Goal: Task Accomplishment & Management: Use online tool/utility

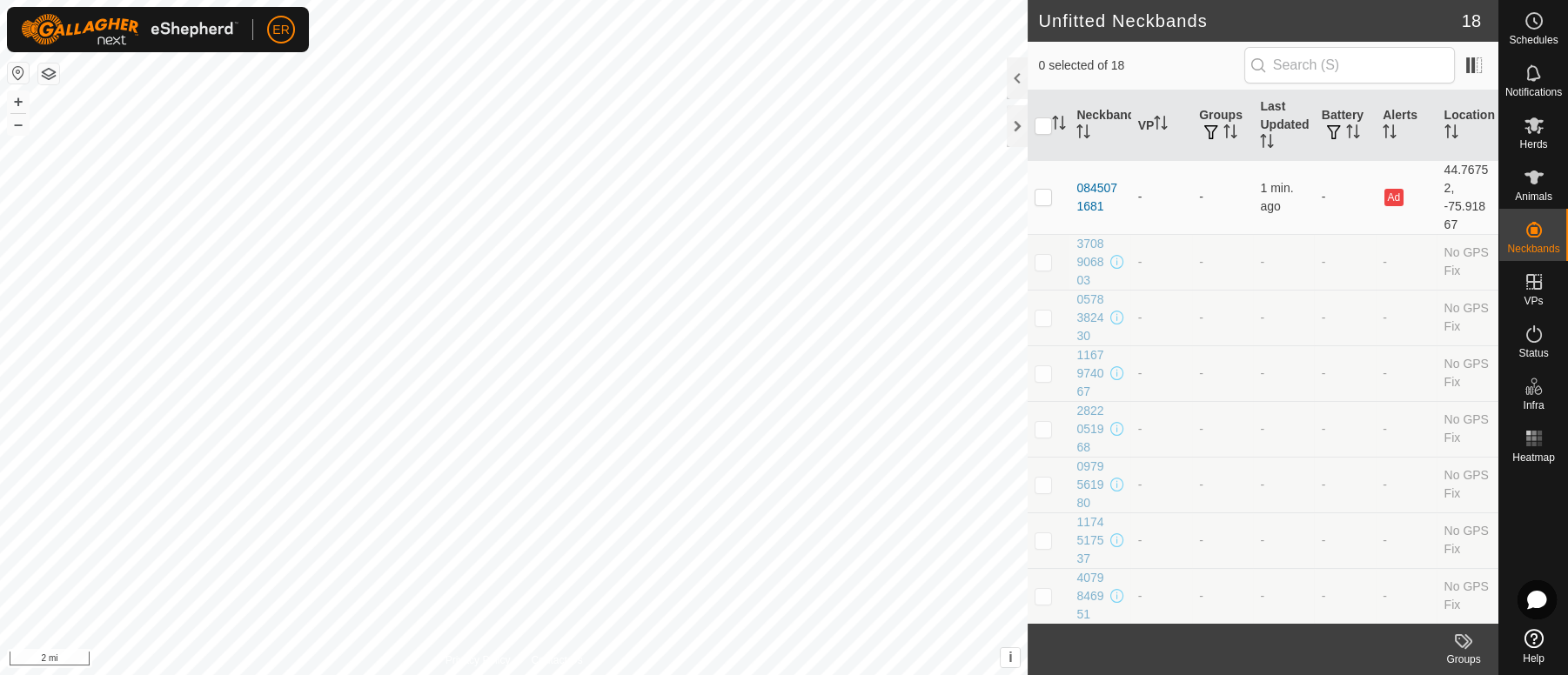
click at [18, 73] on button "button" at bounding box center [18, 73] width 21 height 21
click at [1531, 178] on icon at bounding box center [1535, 178] width 19 height 14
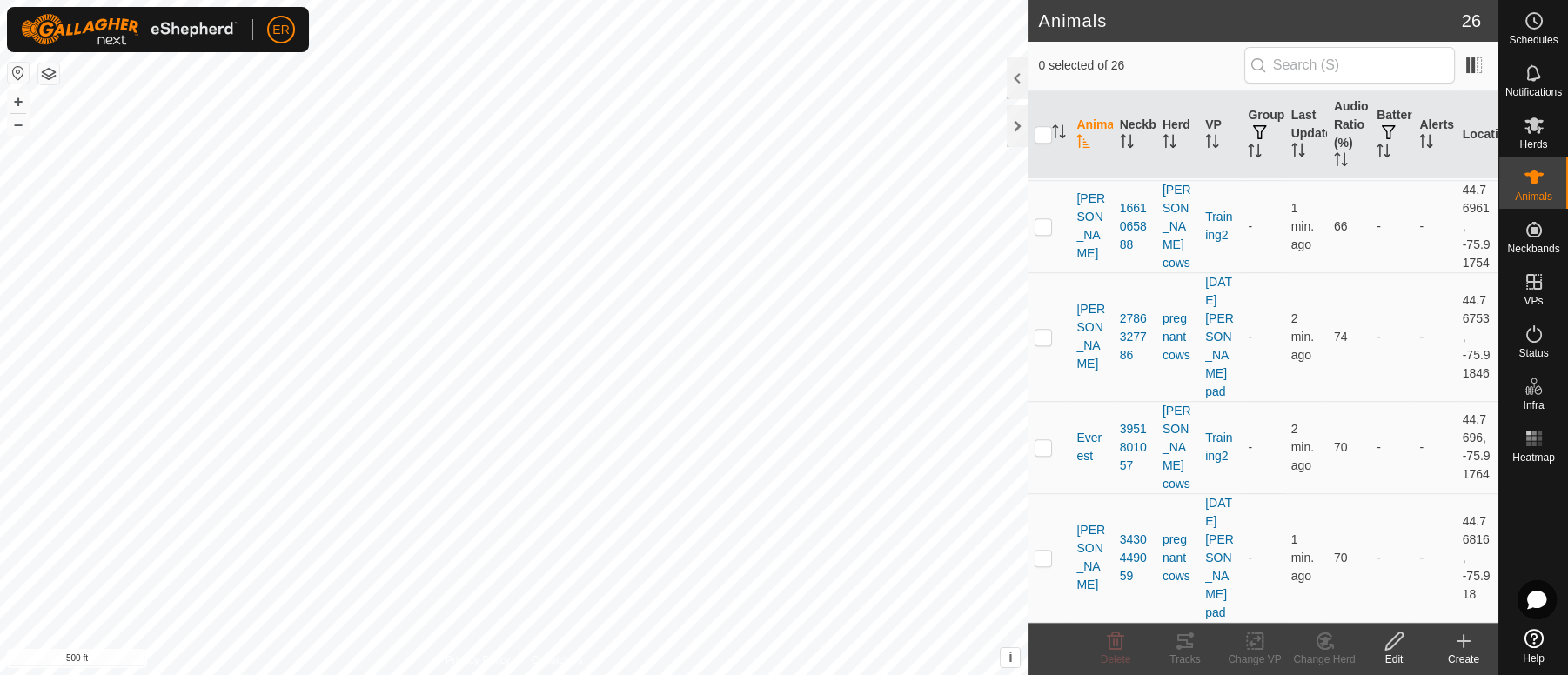
scroll to position [2774, 0]
click at [1538, 640] on icon at bounding box center [1535, 639] width 19 height 19
click at [49, 75] on button "button" at bounding box center [48, 74] width 21 height 21
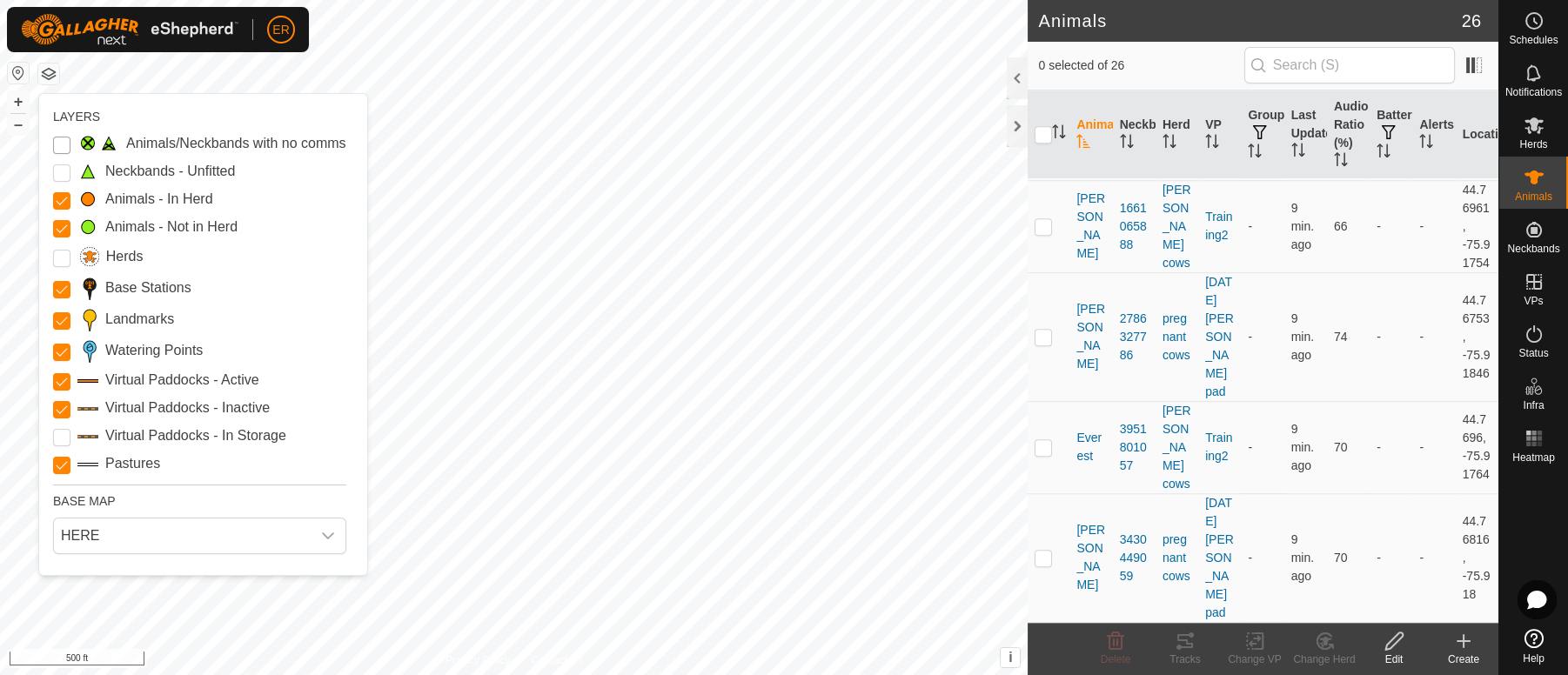
click at [65, 144] on Issue "Animals/Neckbands with no comms" at bounding box center [62, 145] width 18 height 18
click at [61, 322] on input "Landmarks" at bounding box center [62, 321] width 18 height 18
click at [61, 358] on Points "Watering Points" at bounding box center [62, 352] width 18 height 18
click at [1464, 644] on icon at bounding box center [1464, 642] width 0 height 12
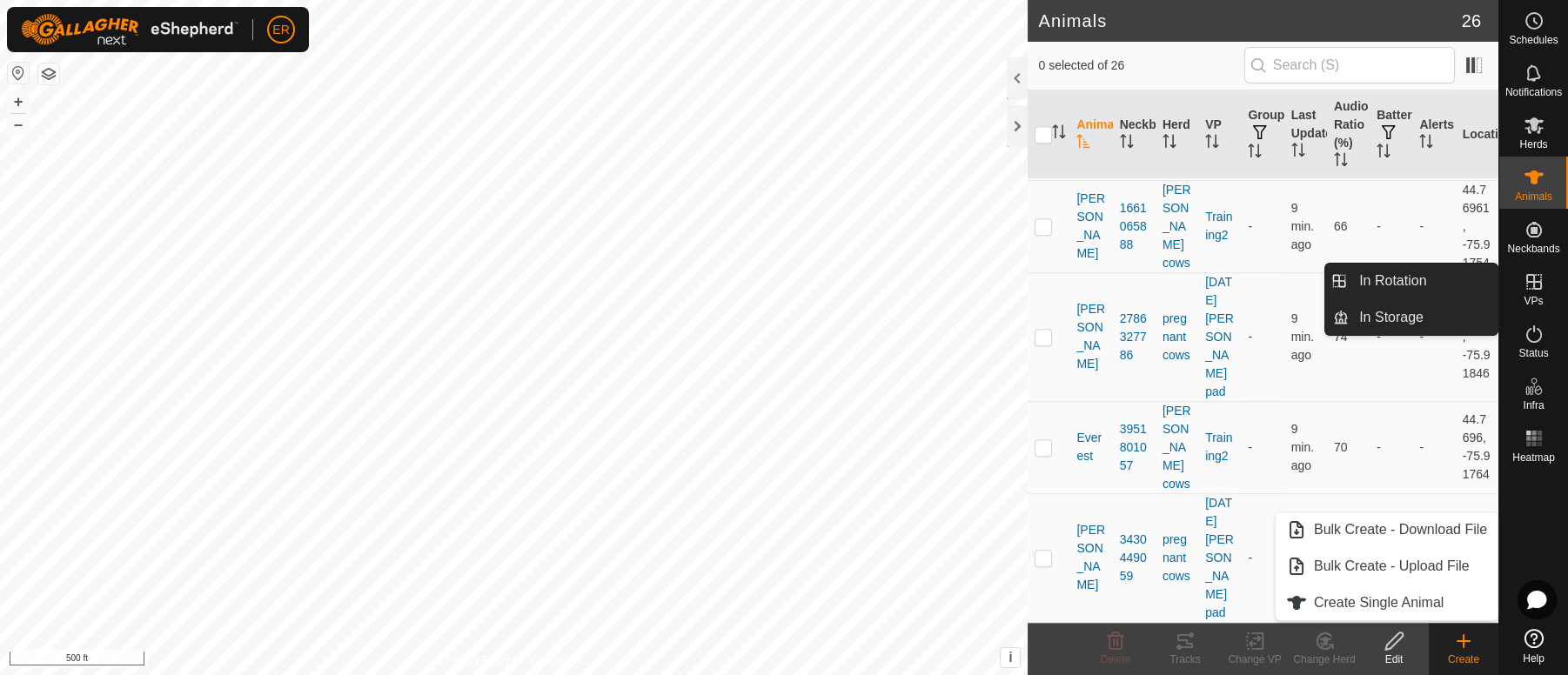
click at [1530, 285] on icon at bounding box center [1535, 282] width 21 height 21
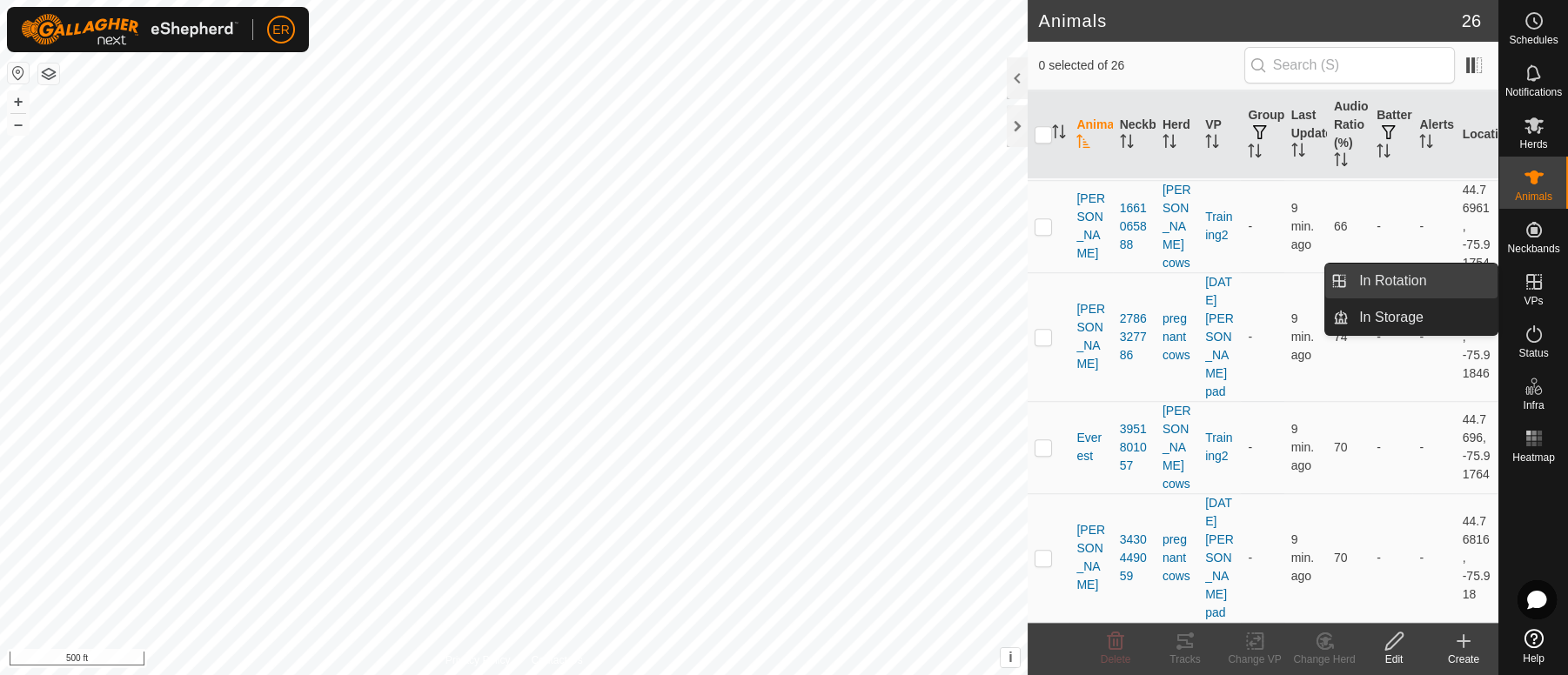
click at [1421, 275] on link "In Rotation" at bounding box center [1423, 281] width 149 height 35
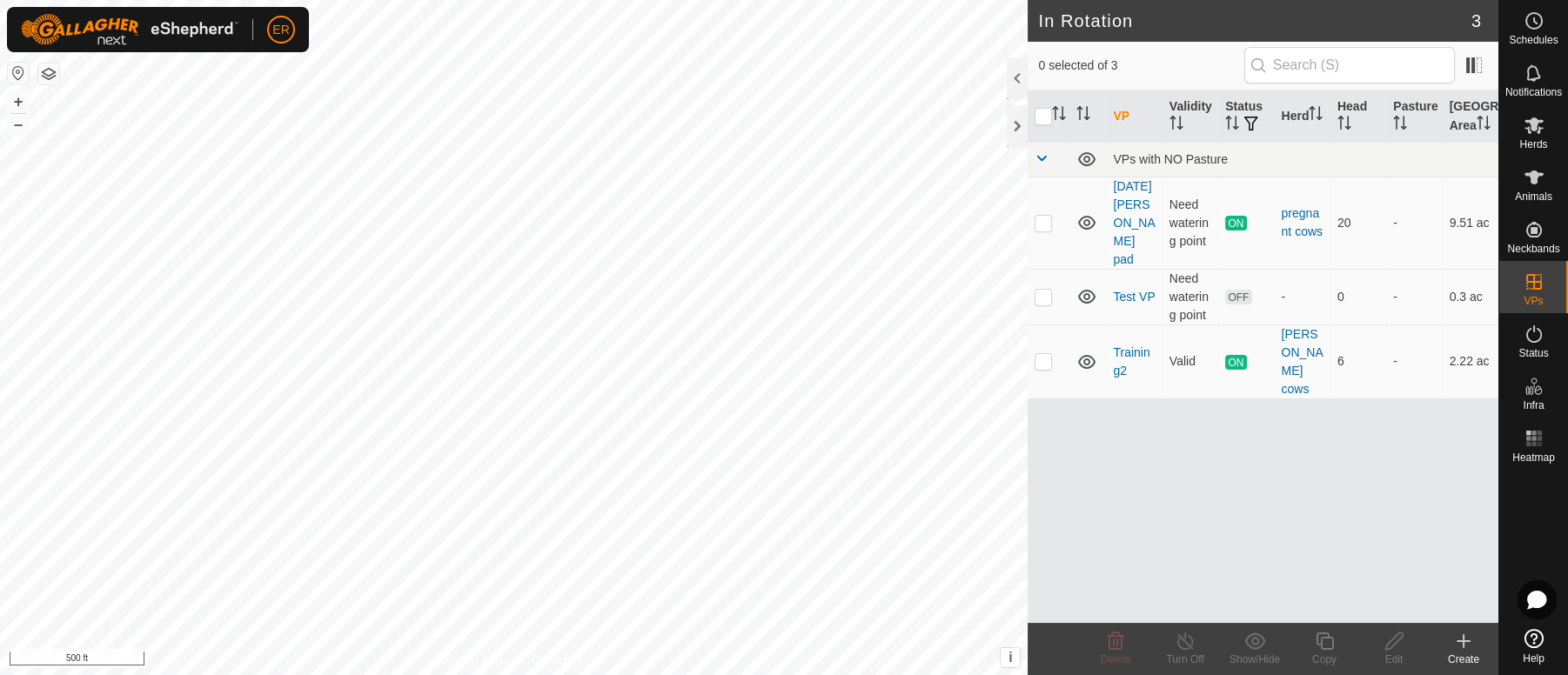
click at [1460, 642] on icon at bounding box center [1464, 642] width 21 height 21
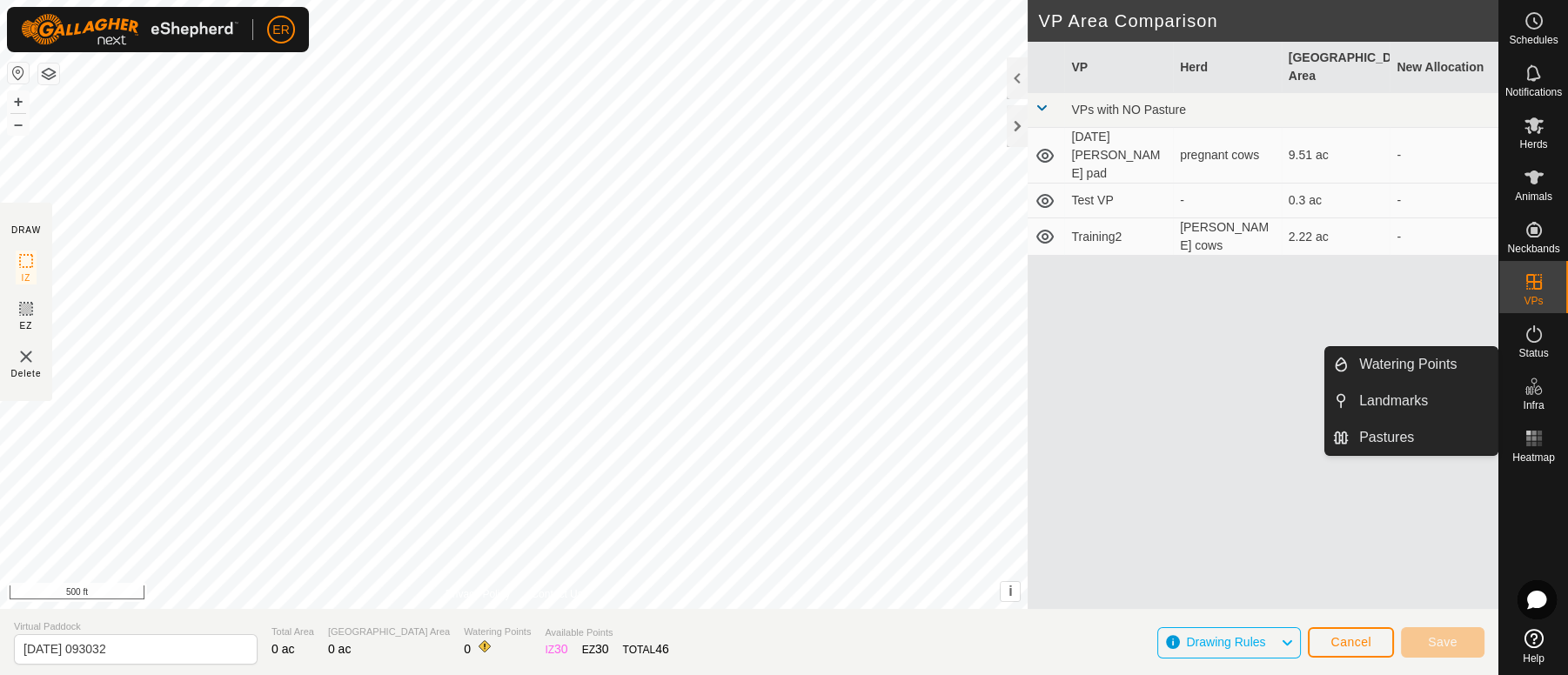
click at [1531, 380] on icon at bounding box center [1534, 380] width 6 height 6
click at [1439, 362] on link "Watering Points" at bounding box center [1423, 364] width 149 height 35
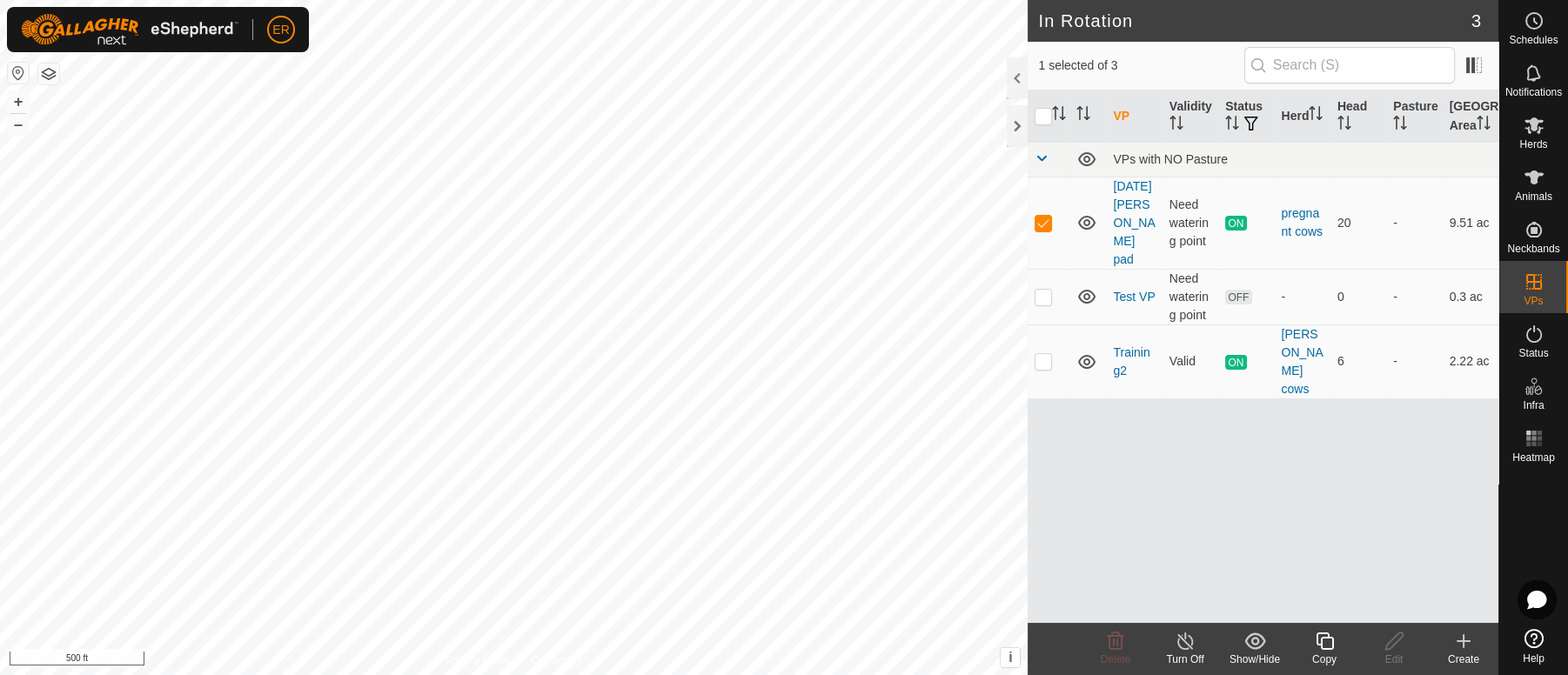
checkbox input "false"
click at [45, 79] on button "button" at bounding box center [48, 74] width 21 height 21
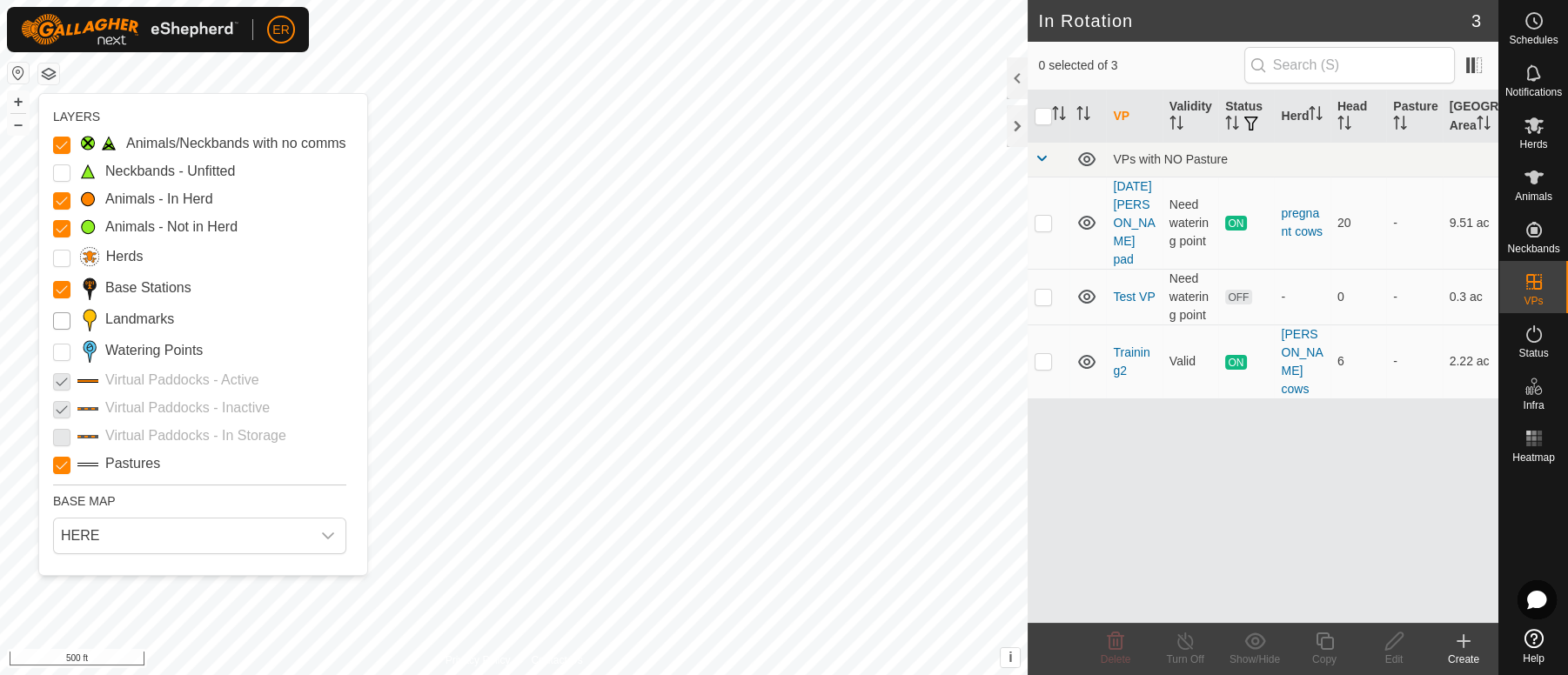
click at [63, 317] on input "Landmarks" at bounding box center [62, 321] width 18 height 18
click at [70, 356] on div at bounding box center [62, 352] width 18 height 18
click at [62, 357] on Points "Watering Points" at bounding box center [62, 352] width 18 height 18
click at [62, 255] on input "Herds" at bounding box center [62, 259] width 18 height 18
click at [61, 175] on Unfitted "Neckbands - Unfitted" at bounding box center [62, 173] width 18 height 18
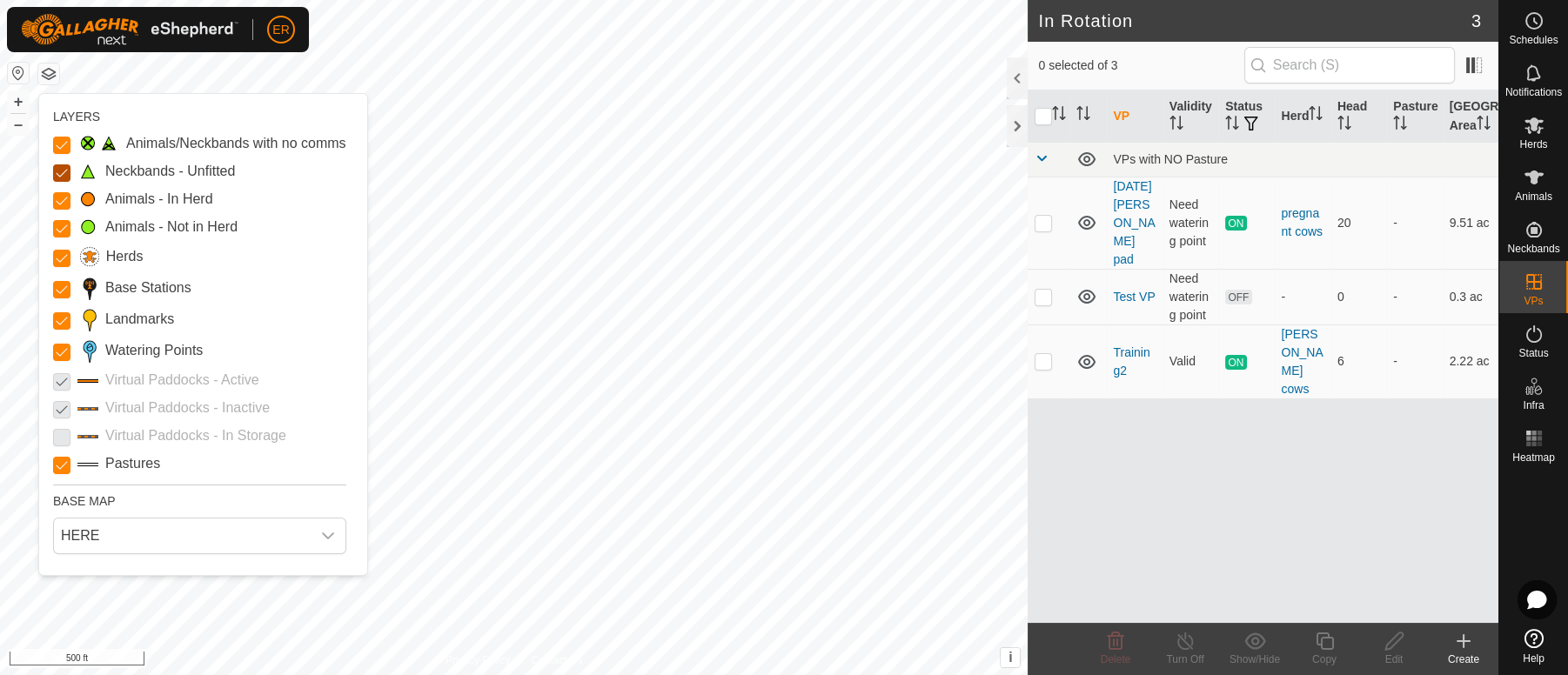
click at [65, 173] on Unfitted "Neckbands - Unfitted" at bounding box center [62, 173] width 18 height 18
click at [63, 150] on Issue "Animals/Neckbands with no comms" at bounding box center [62, 145] width 18 height 18
click at [58, 290] on Stations "Base Stations" at bounding box center [62, 290] width 18 height 18
click at [64, 389] on p-checkbox at bounding box center [62, 380] width 18 height 21
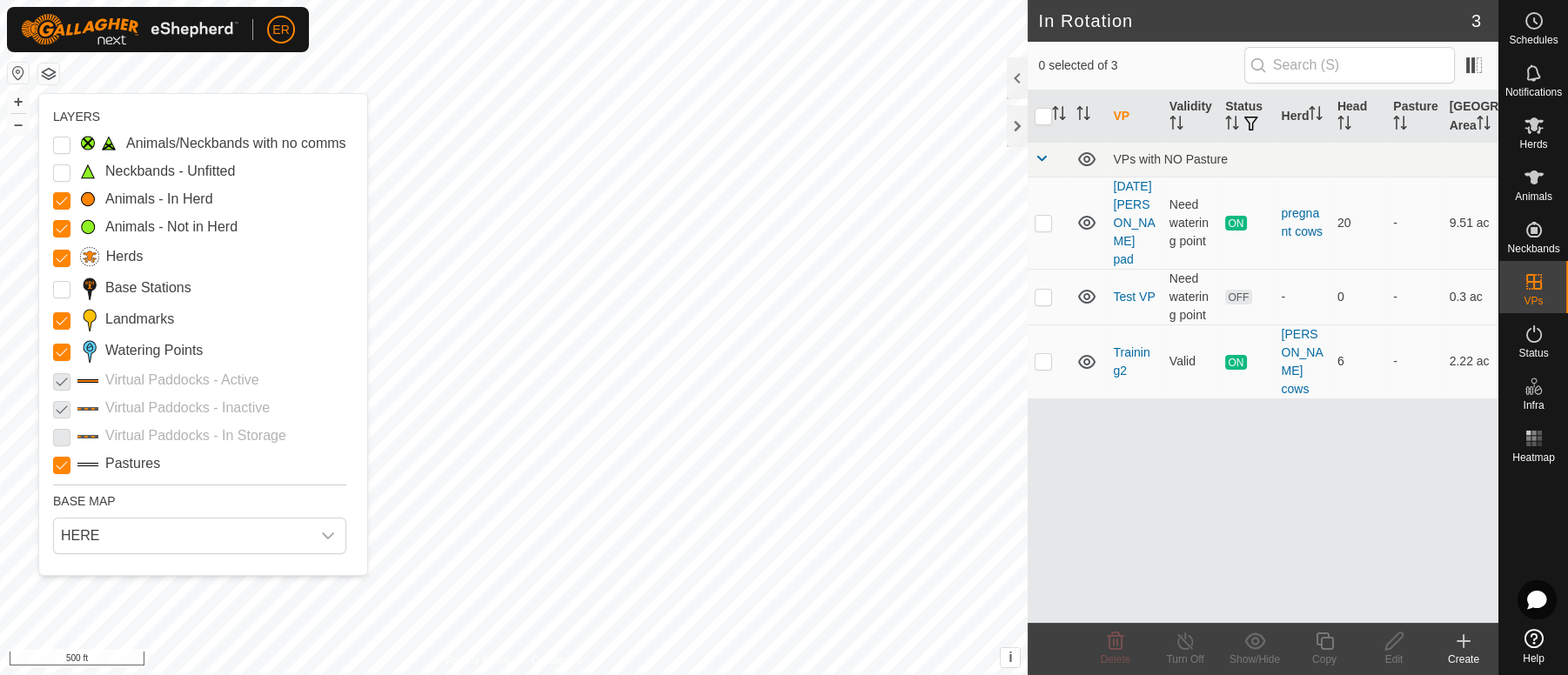
click at [48, 70] on button "button" at bounding box center [48, 74] width 21 height 21
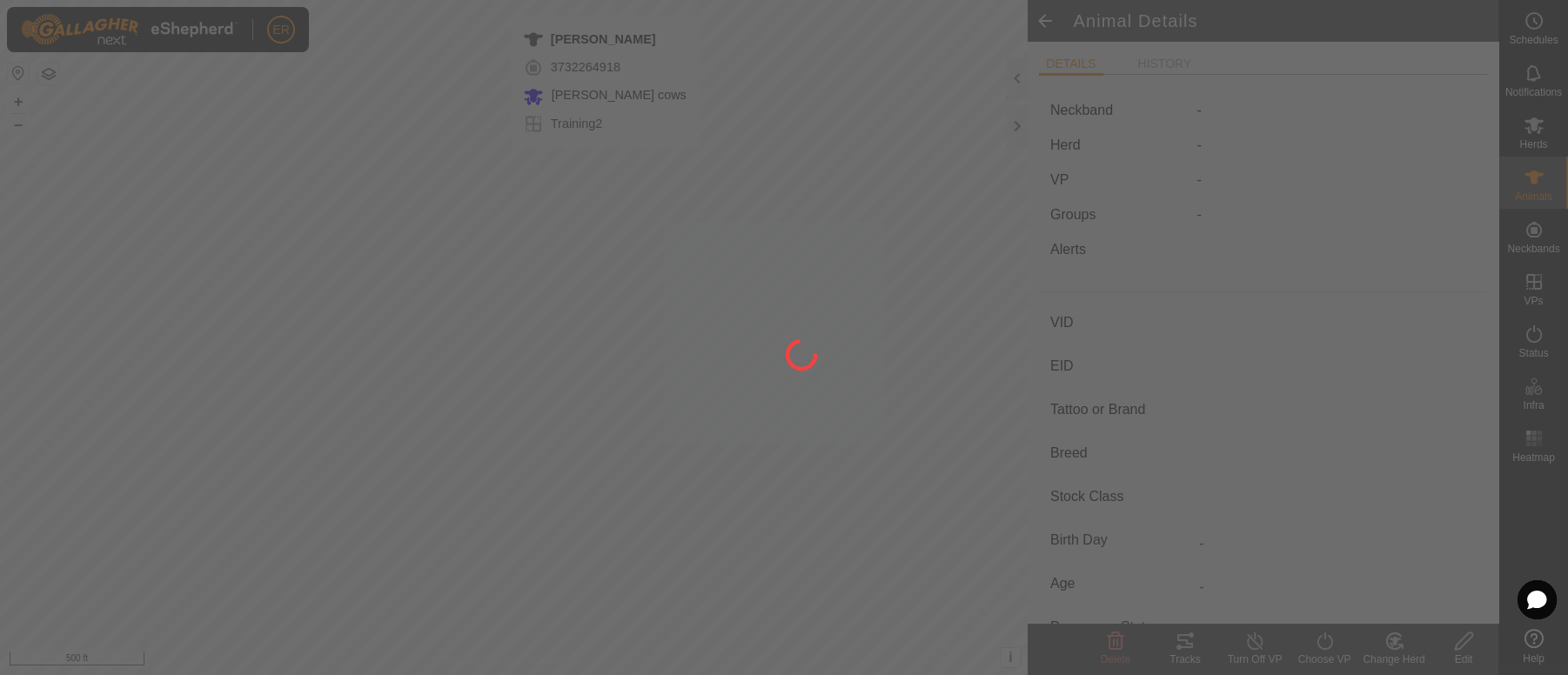
type input "[PERSON_NAME]"
type input "-"
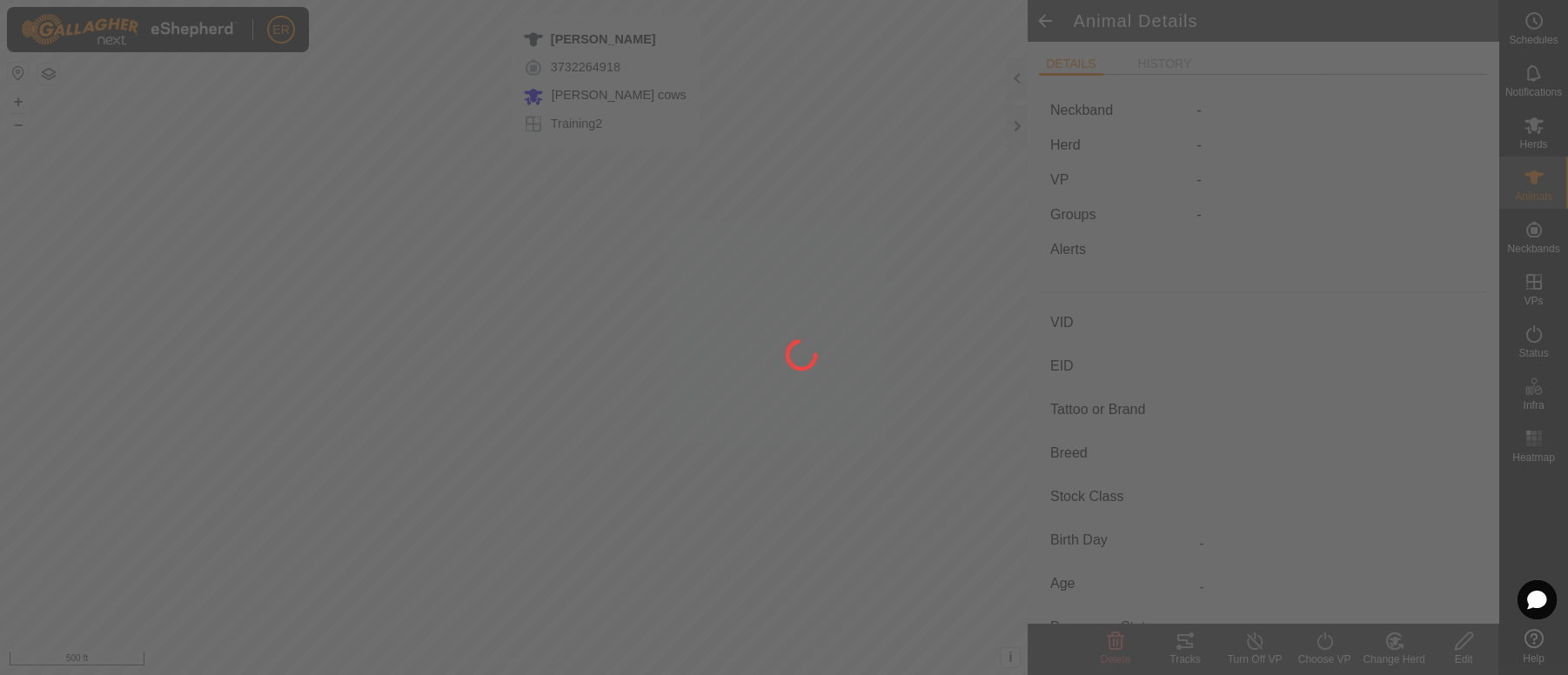
type input "Pregnant"
type input "0 kg"
type input "-"
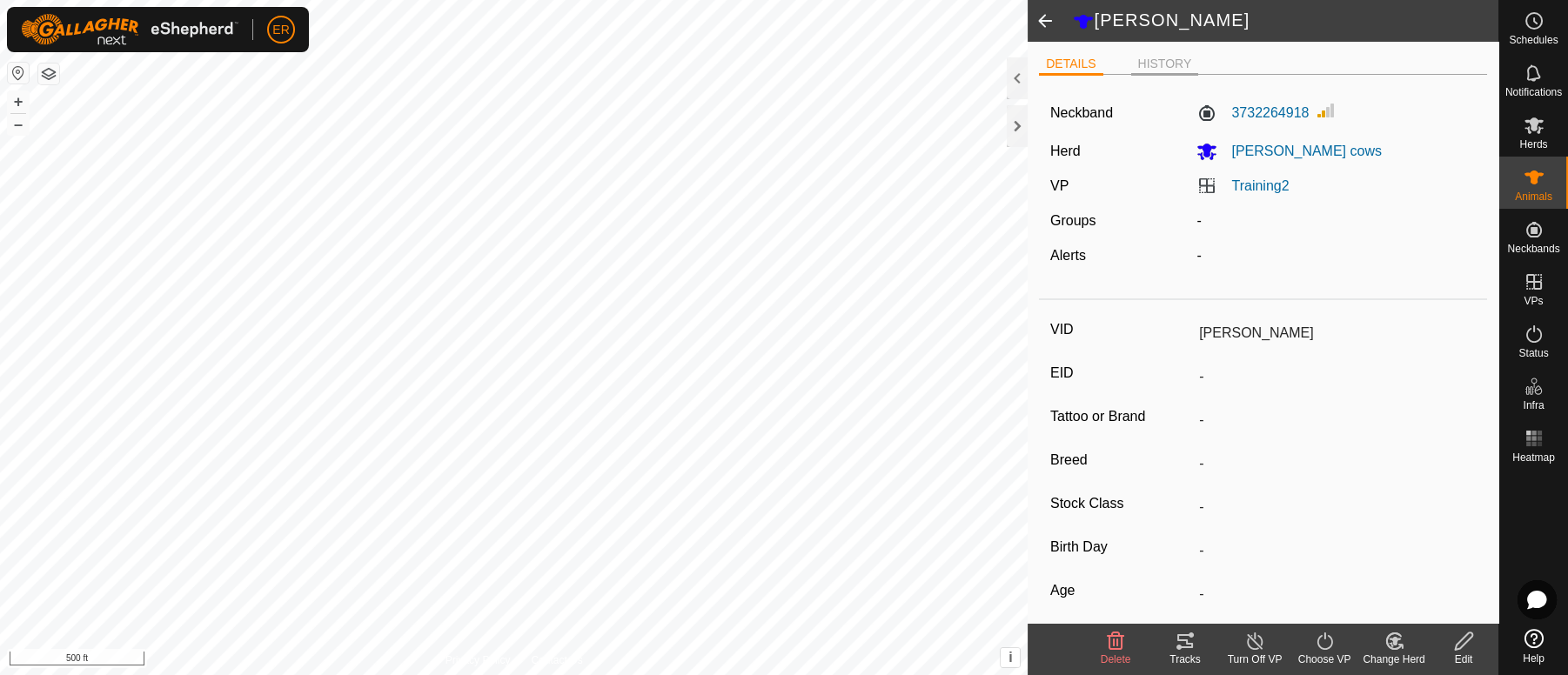
click at [1174, 61] on li "HISTORY" at bounding box center [1165, 65] width 68 height 21
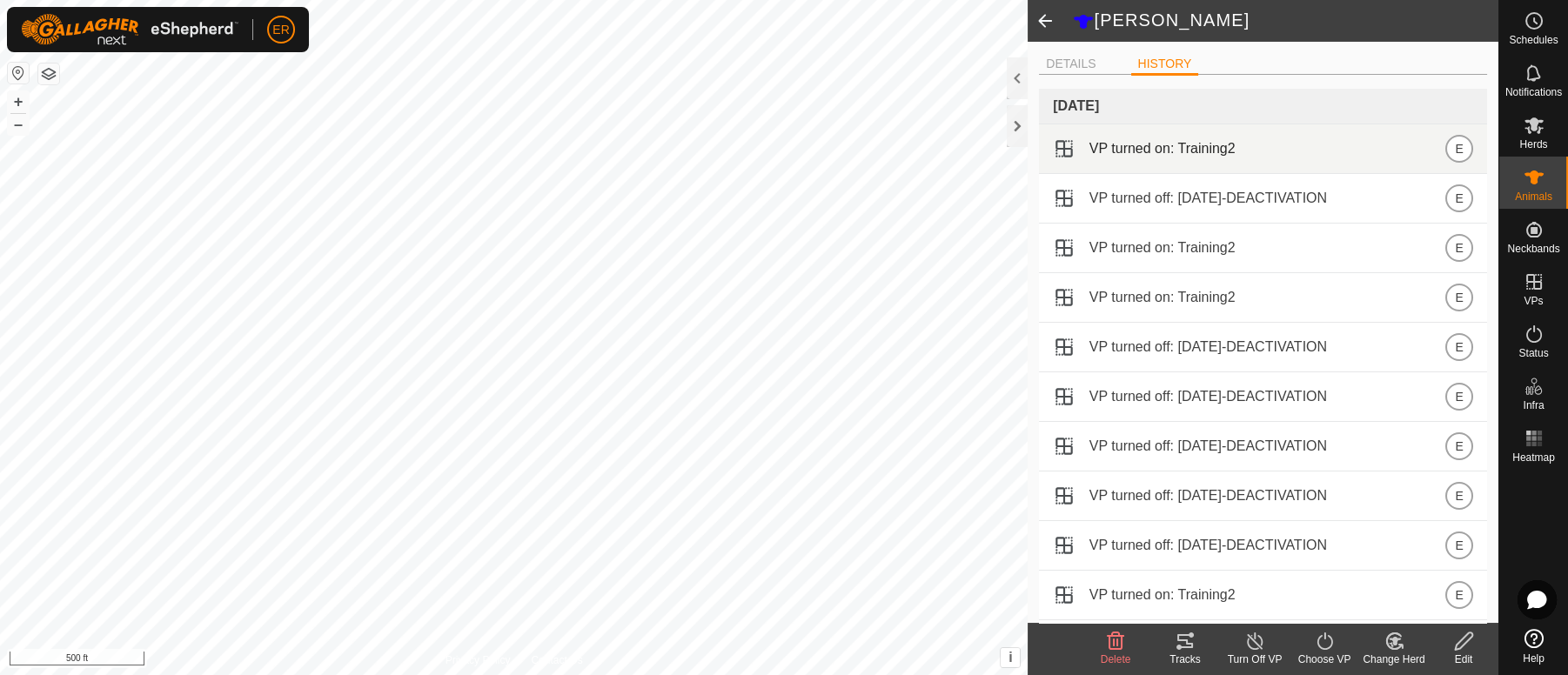
click at [1100, 155] on span "VP turned on: Training2" at bounding box center [1163, 149] width 146 height 21
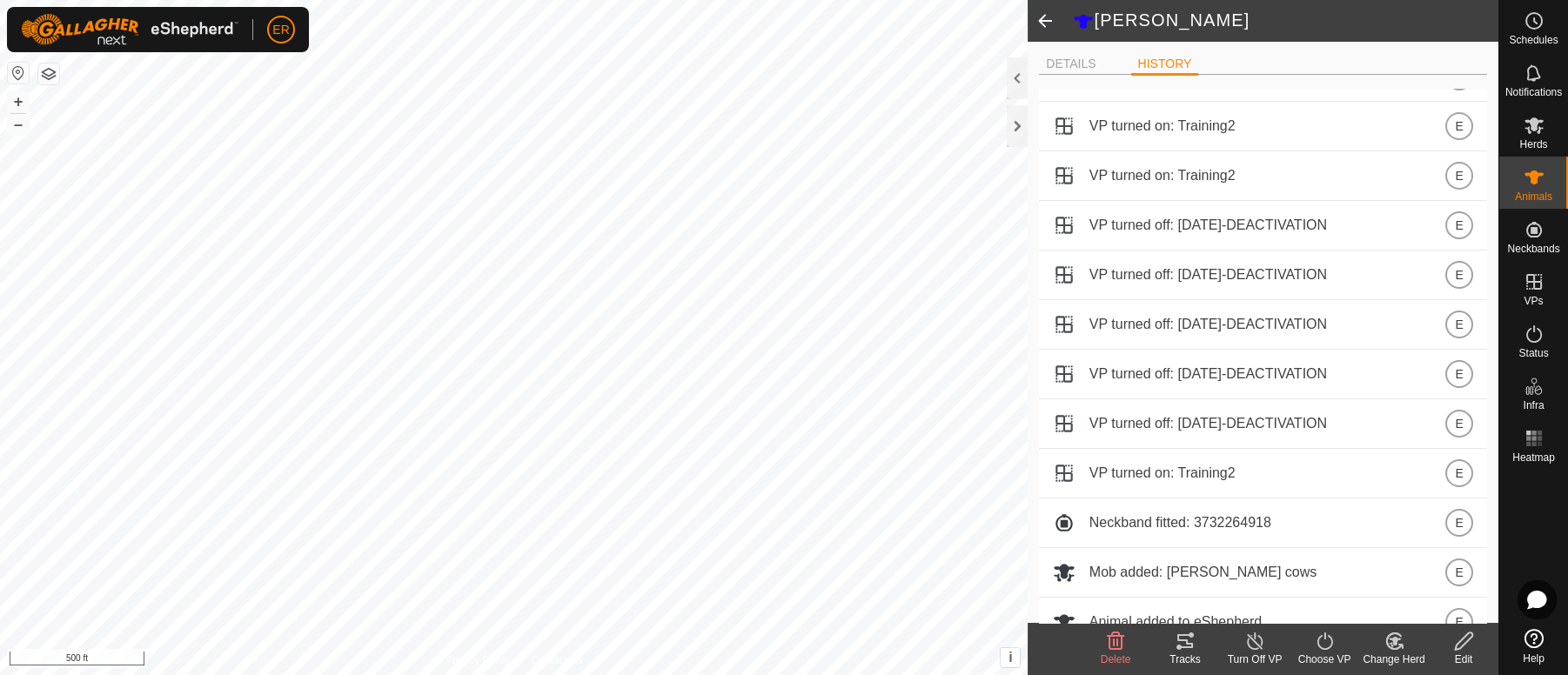
scroll to position [143, 0]
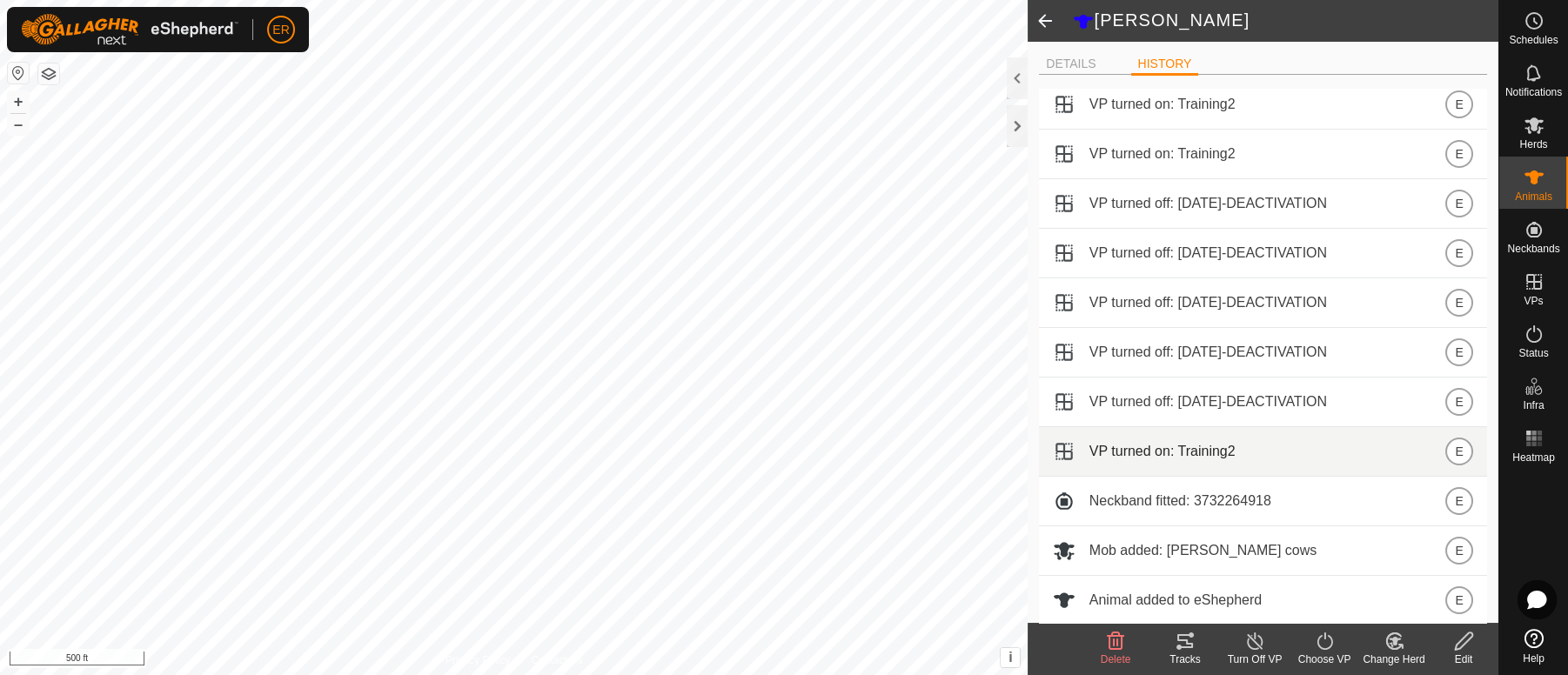
click at [1058, 451] on span at bounding box center [1064, 451] width 23 height 23
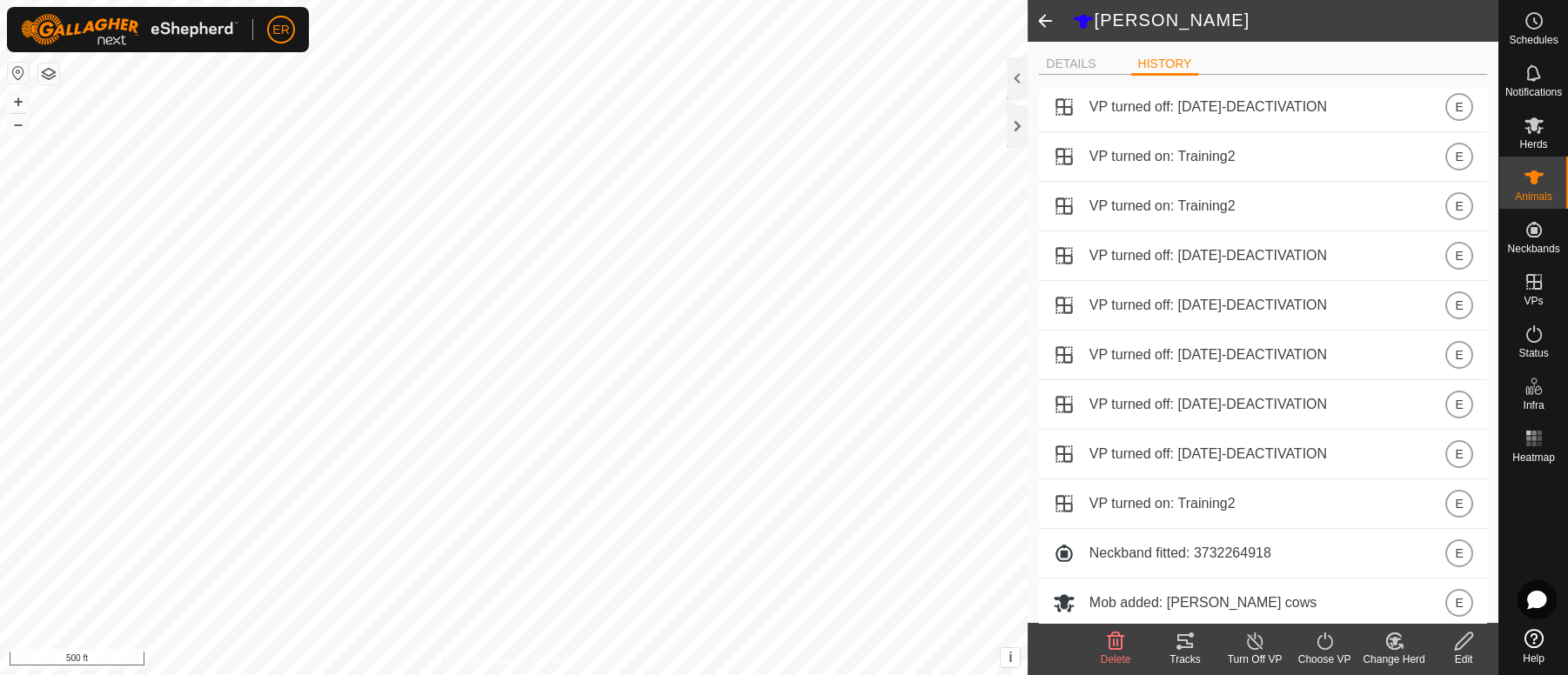
scroll to position [0, 0]
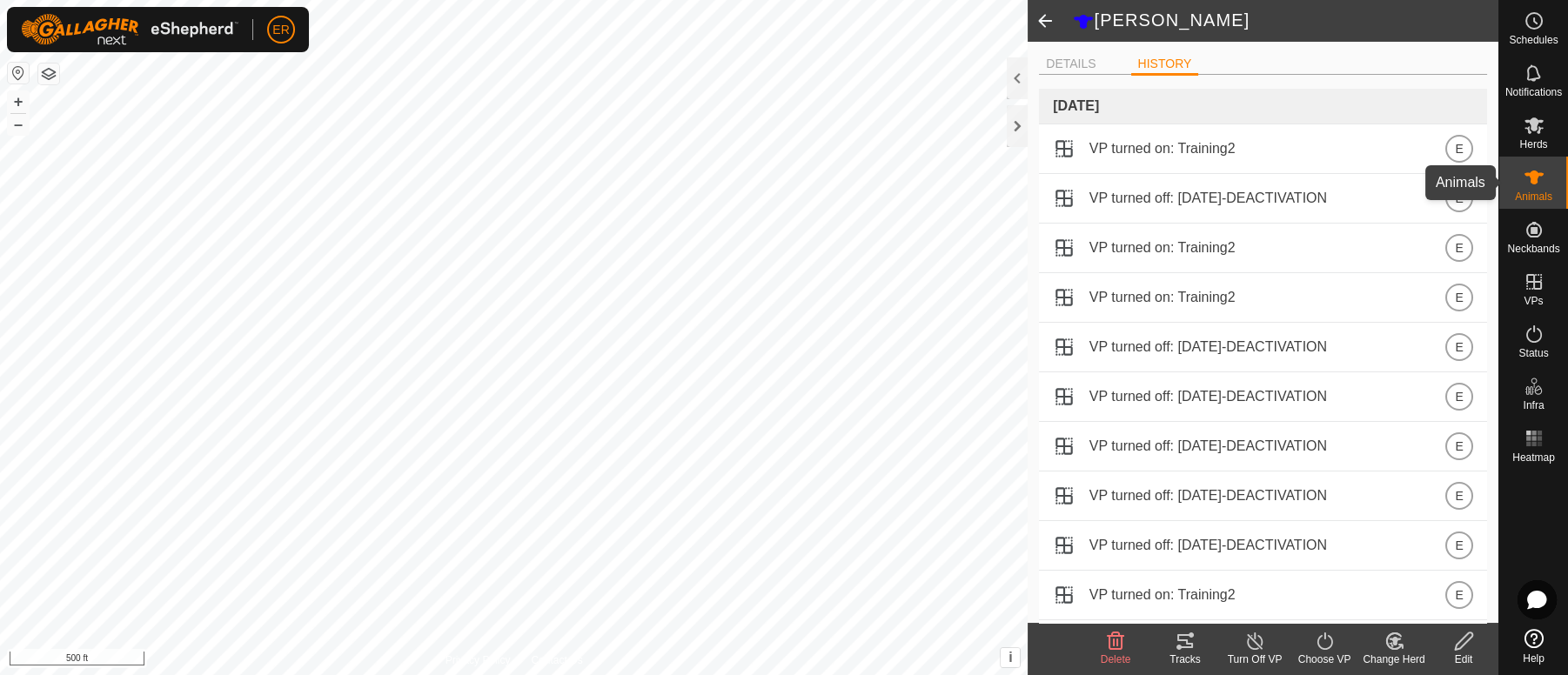
click at [1528, 178] on icon at bounding box center [1535, 178] width 21 height 21
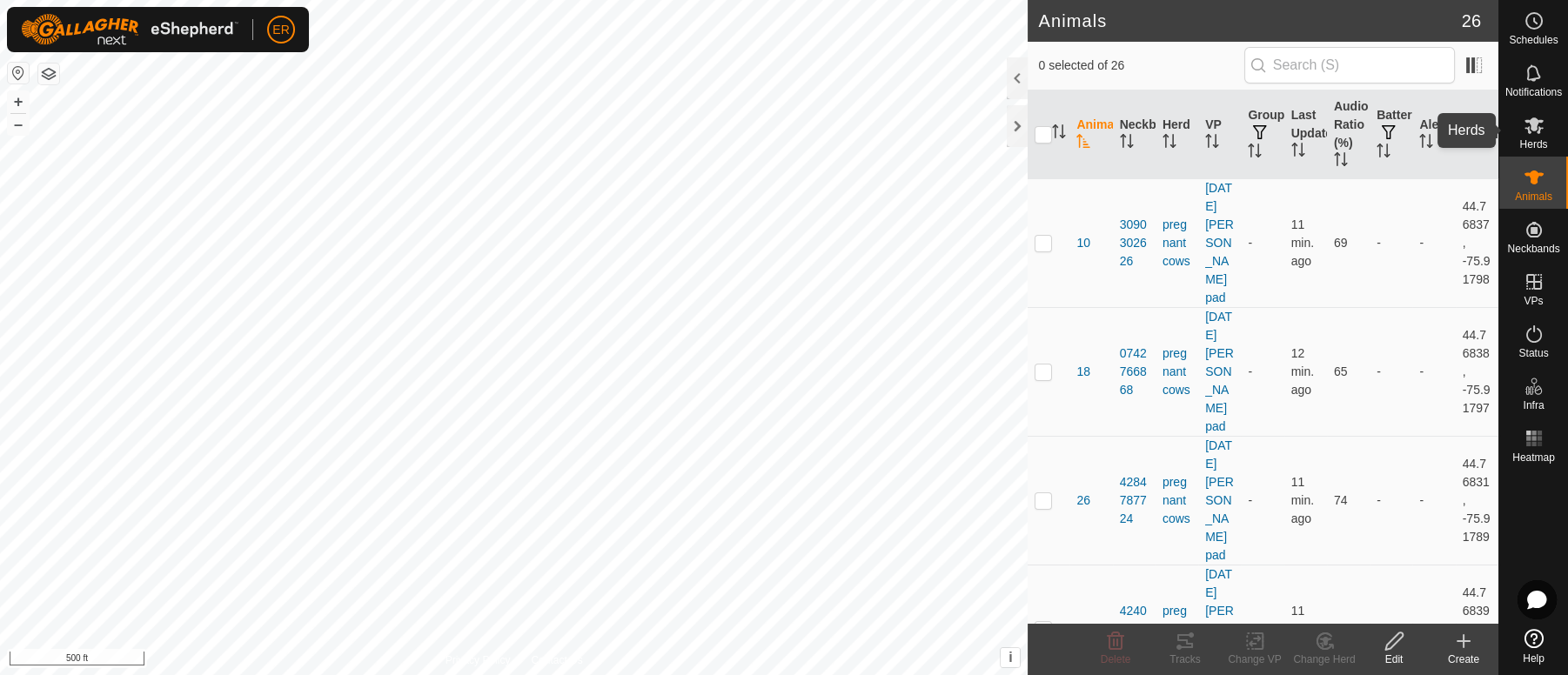
click at [1528, 123] on icon at bounding box center [1535, 125] width 21 height 21
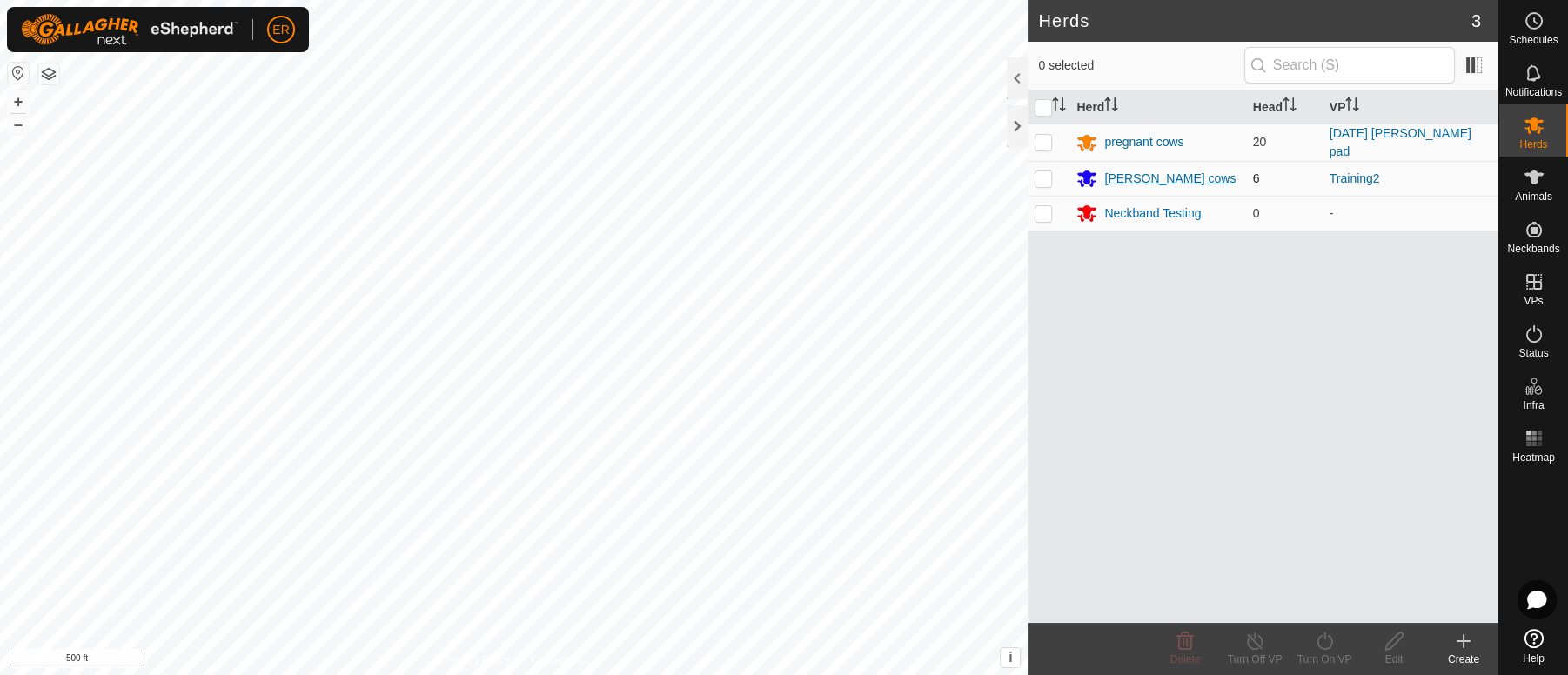
click at [1161, 178] on div "[PERSON_NAME] cows" at bounding box center [1169, 179] width 131 height 18
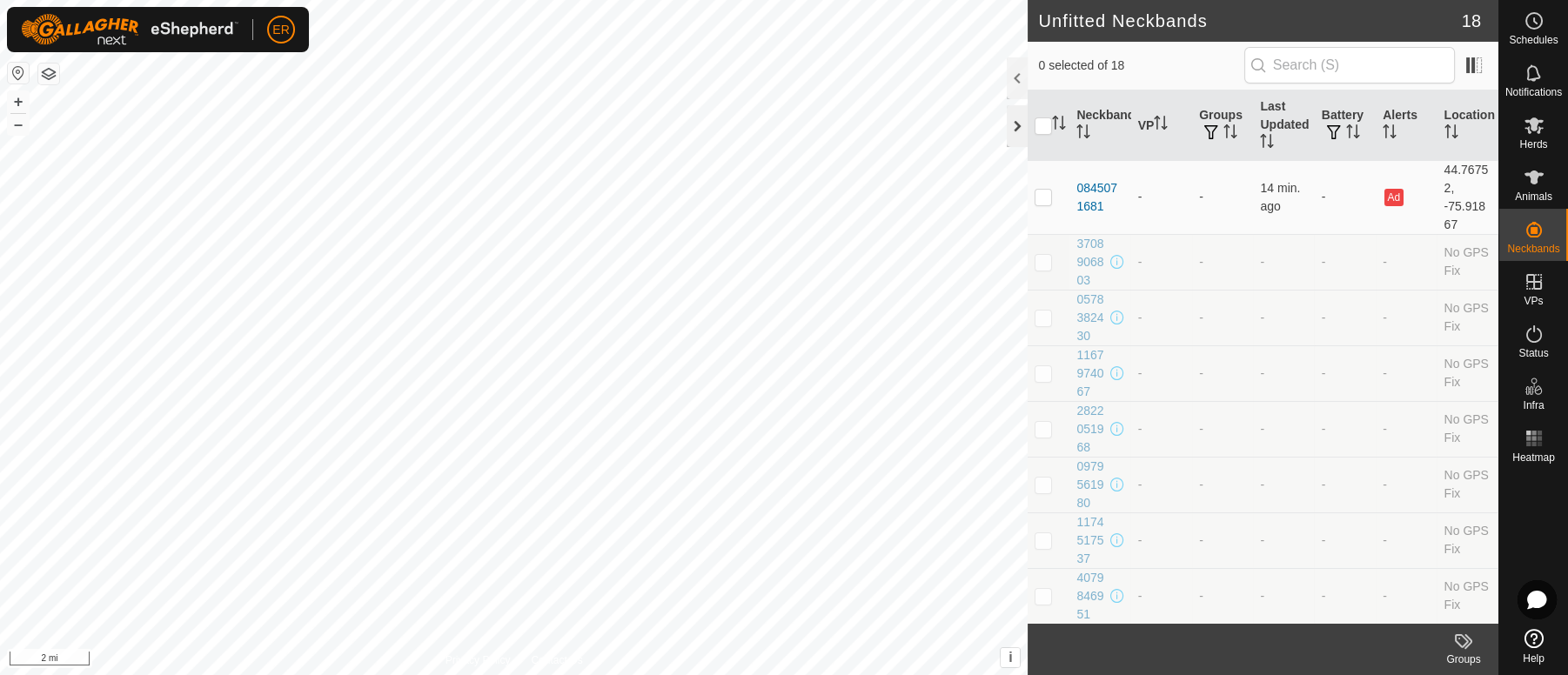
click at [1016, 135] on div at bounding box center [1018, 126] width 21 height 41
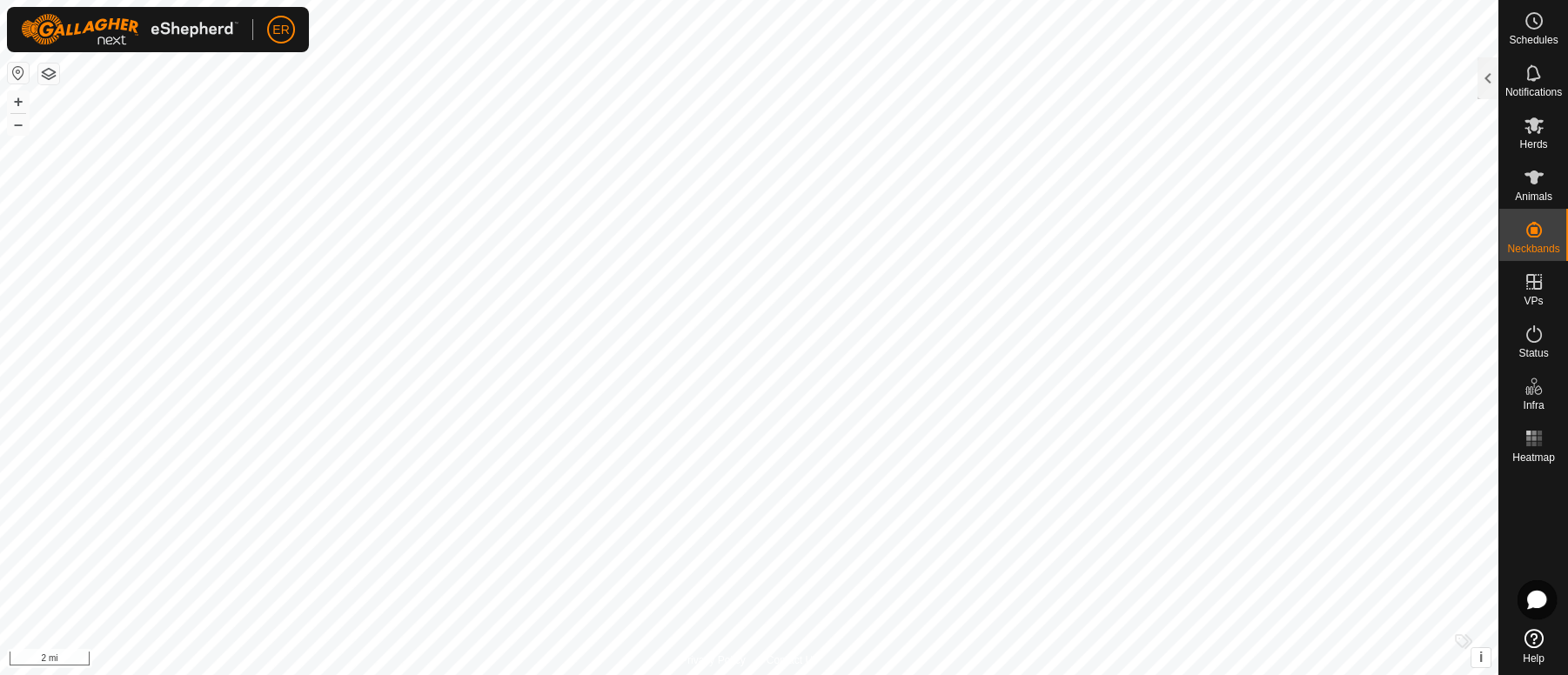
click at [17, 80] on button "button" at bounding box center [18, 73] width 21 height 21
click at [16, 97] on button "+" at bounding box center [18, 102] width 21 height 21
click at [14, 105] on button "+" at bounding box center [18, 102] width 21 height 21
click at [916, 674] on html "ER Schedules Notifications Herds Animals Neckbands VPs Status Infra Heatmap Hel…" at bounding box center [784, 337] width 1568 height 675
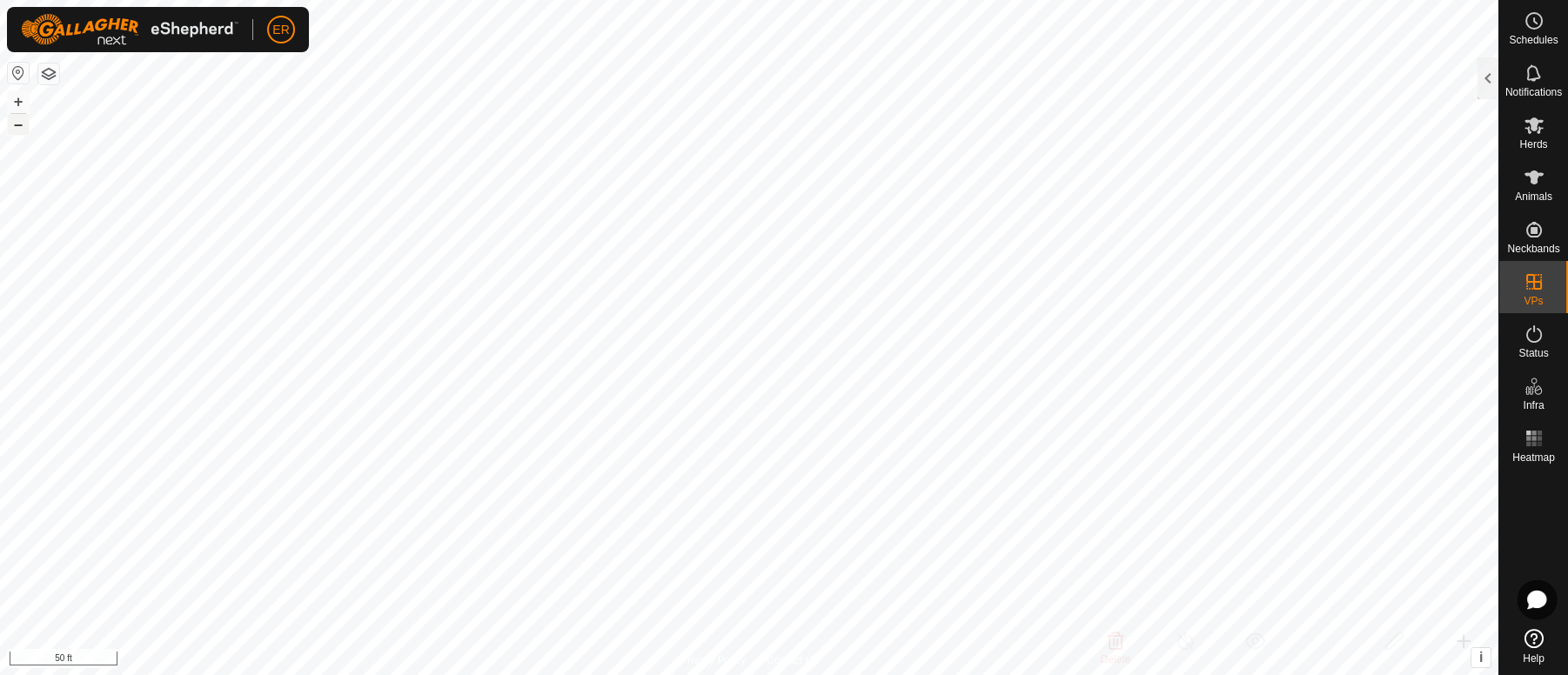
click at [24, 122] on button "–" at bounding box center [18, 124] width 21 height 21
click at [24, 125] on button "–" at bounding box center [18, 124] width 21 height 21
click at [14, 97] on button "+" at bounding box center [18, 102] width 21 height 21
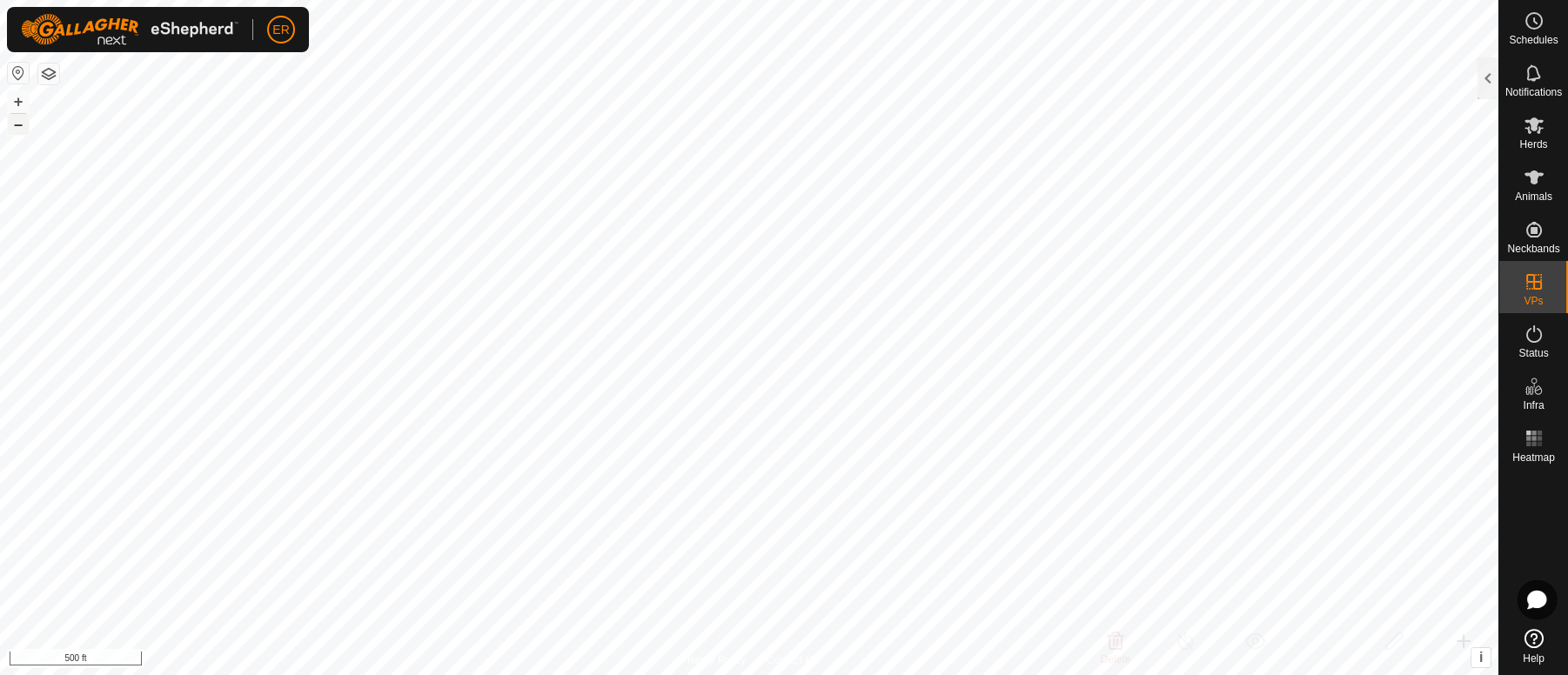
click at [20, 121] on button "–" at bounding box center [18, 124] width 21 height 21
click at [1490, 84] on div at bounding box center [1488, 77] width 21 height 41
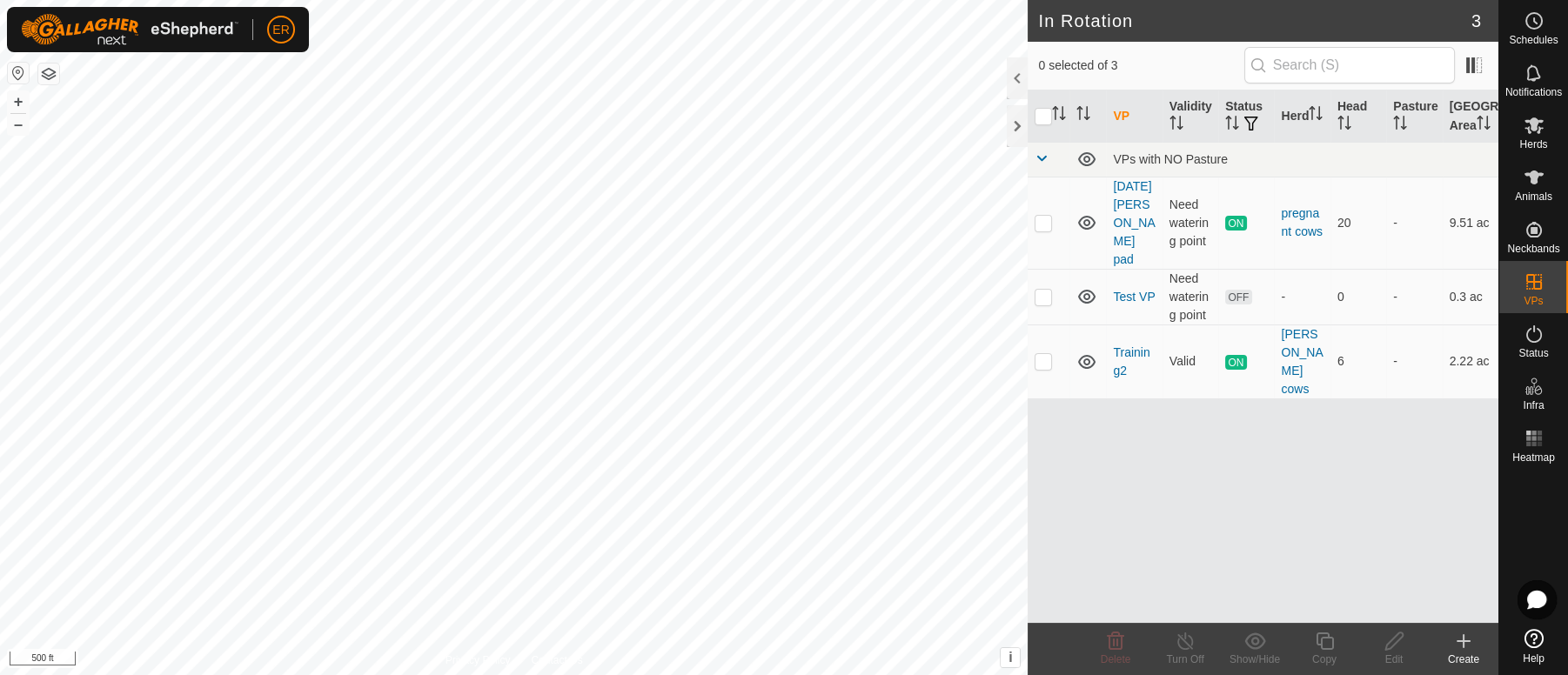
click at [1463, 649] on icon at bounding box center [1464, 642] width 21 height 21
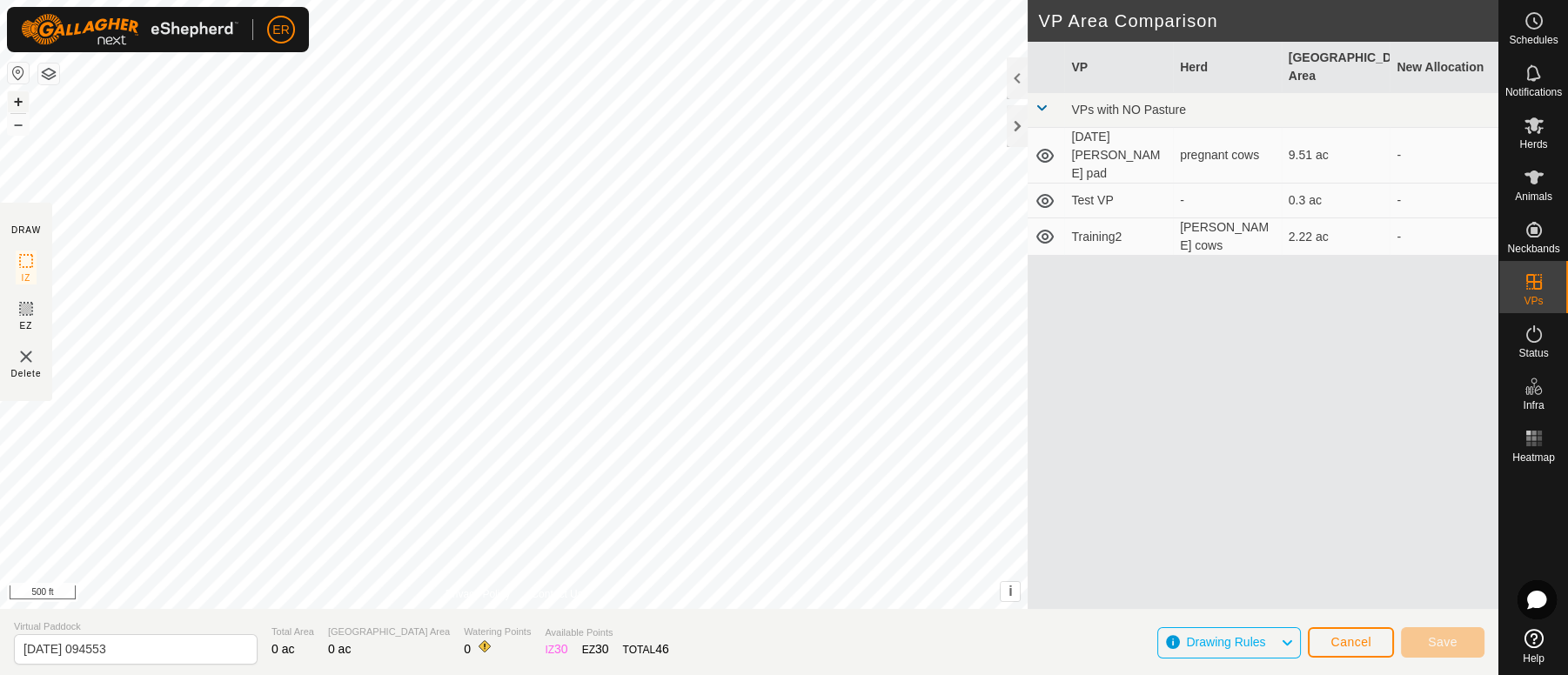
click at [16, 96] on button "+" at bounding box center [18, 102] width 21 height 21
click at [19, 124] on button "–" at bounding box center [18, 124] width 21 height 21
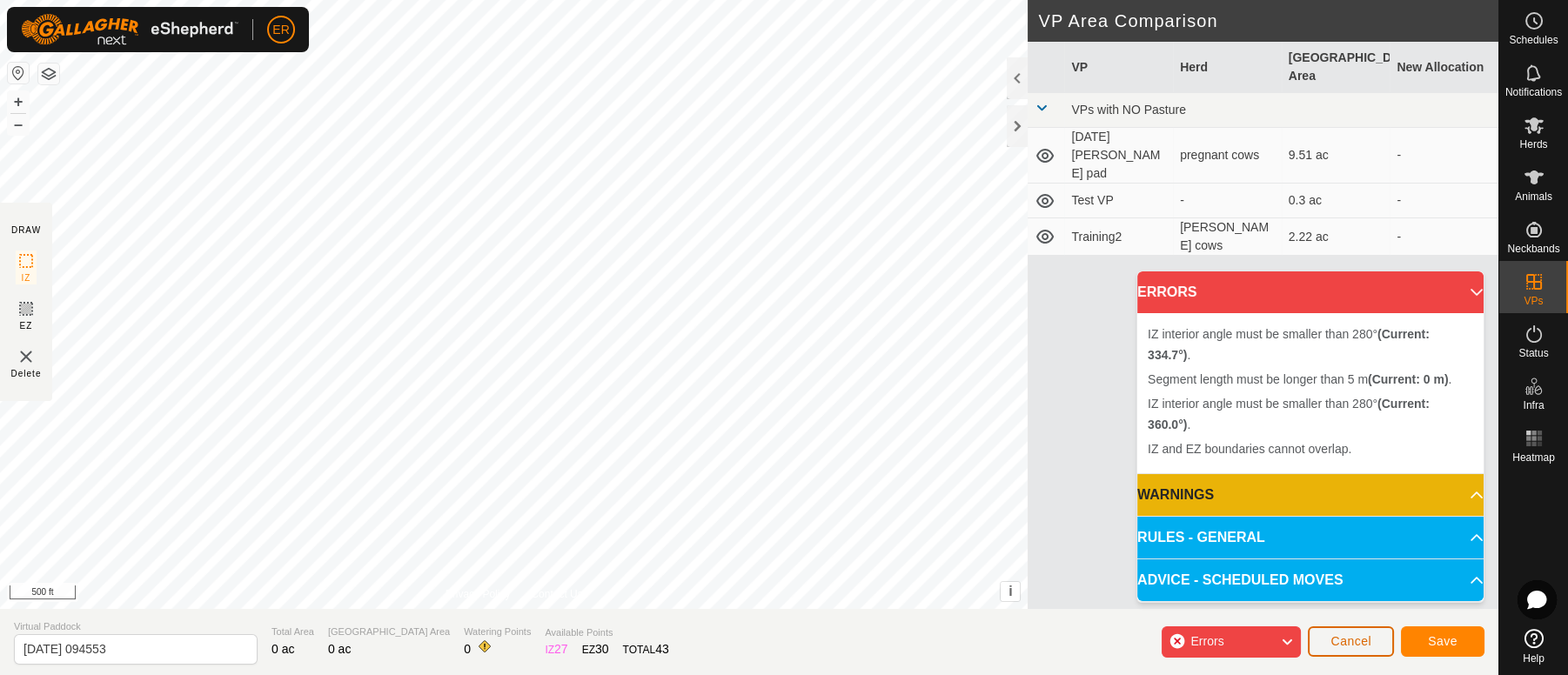
click at [1364, 639] on span "Cancel" at bounding box center [1351, 642] width 40 height 14
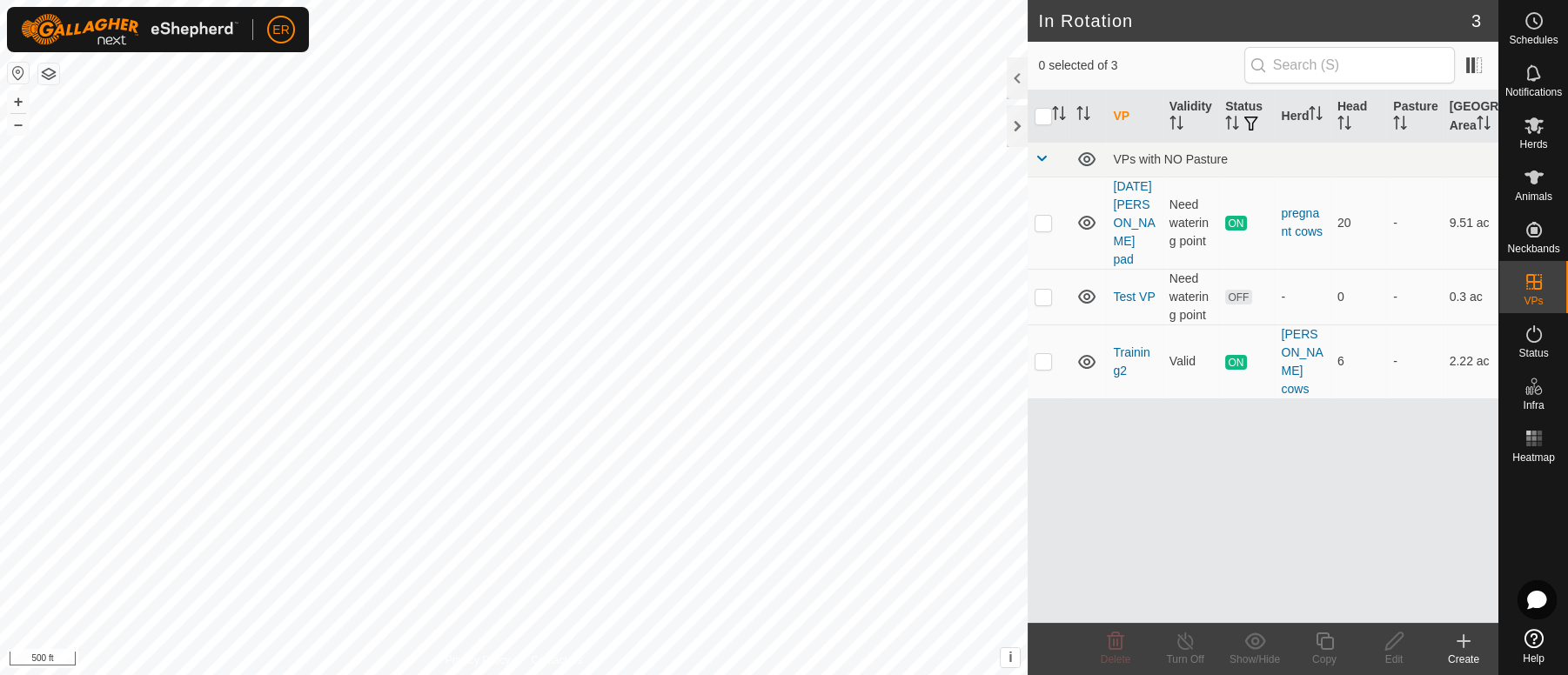
click at [1464, 644] on icon at bounding box center [1464, 642] width 0 height 12
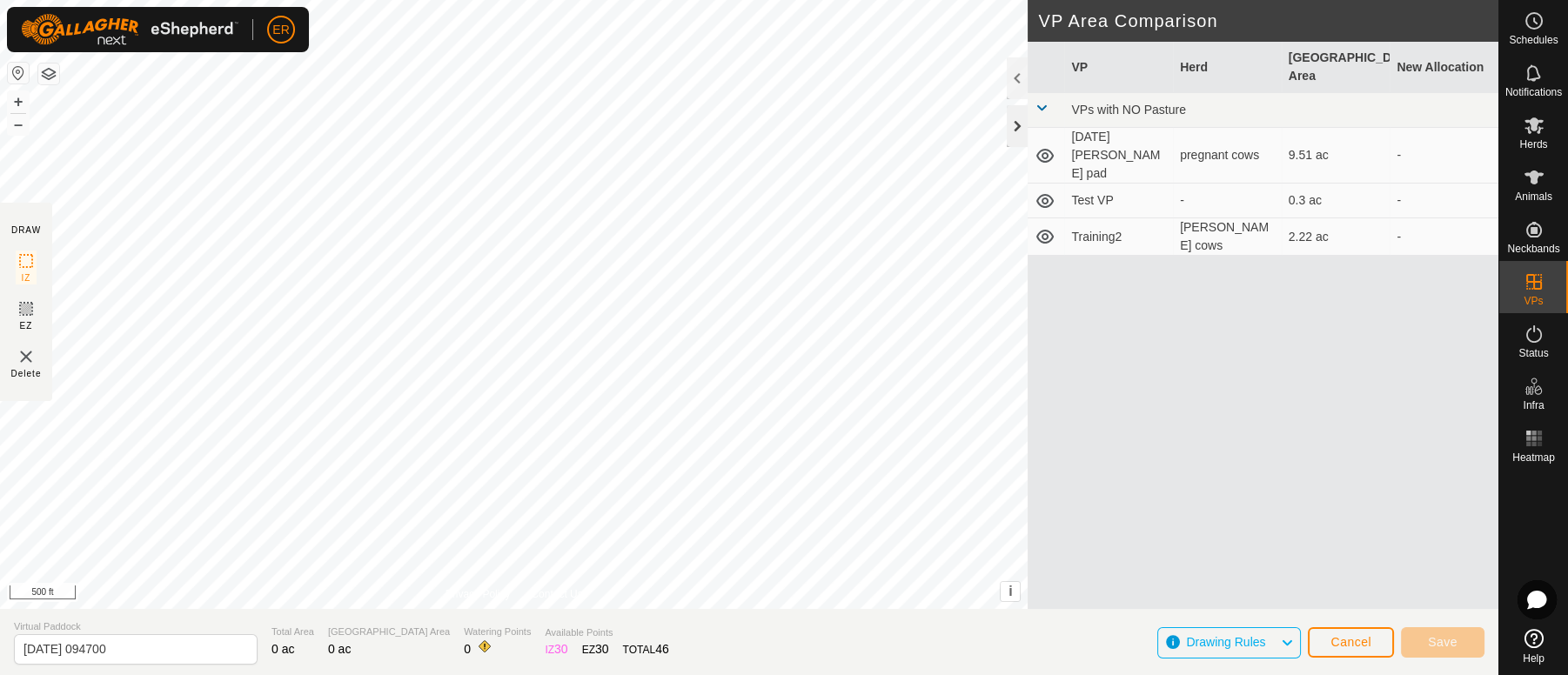
click at [1018, 126] on div at bounding box center [1018, 126] width 21 height 41
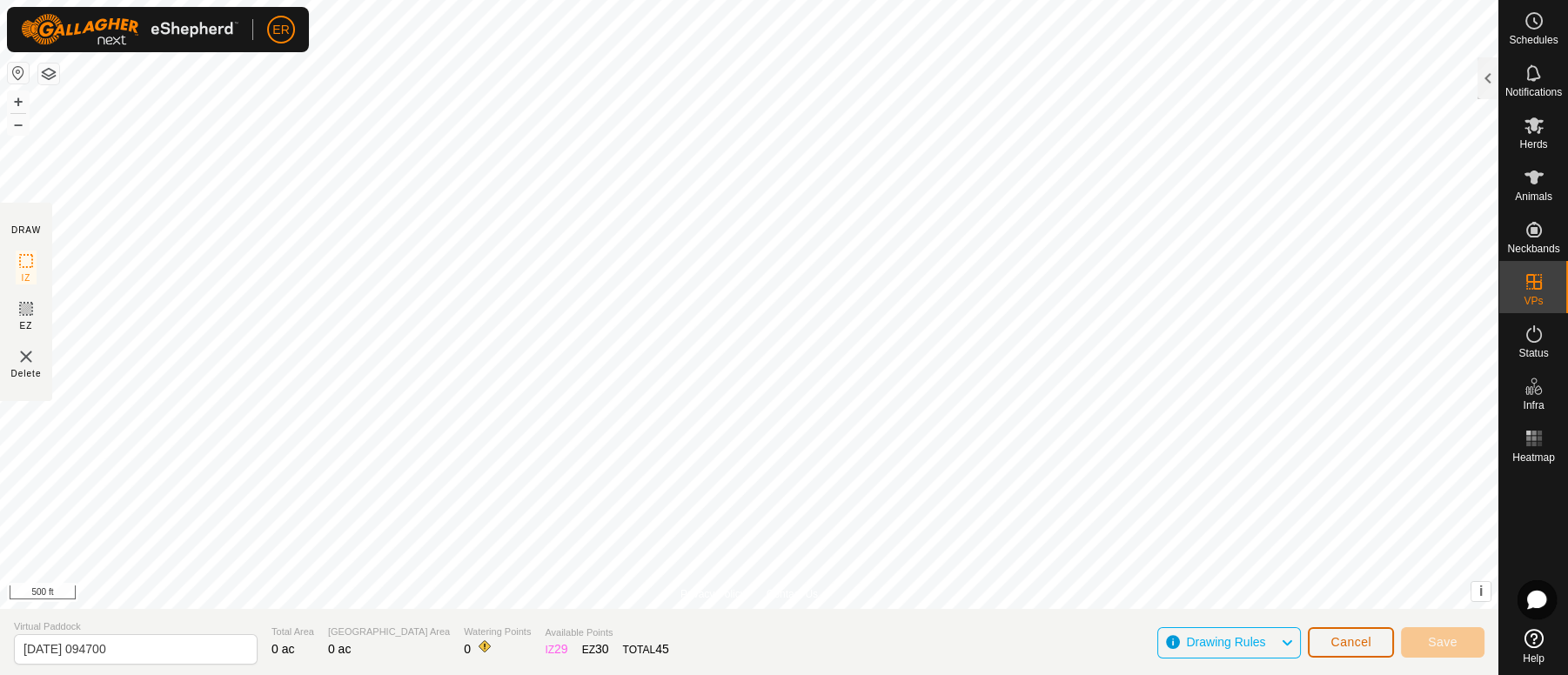
click at [1355, 644] on span "Cancel" at bounding box center [1351, 642] width 40 height 14
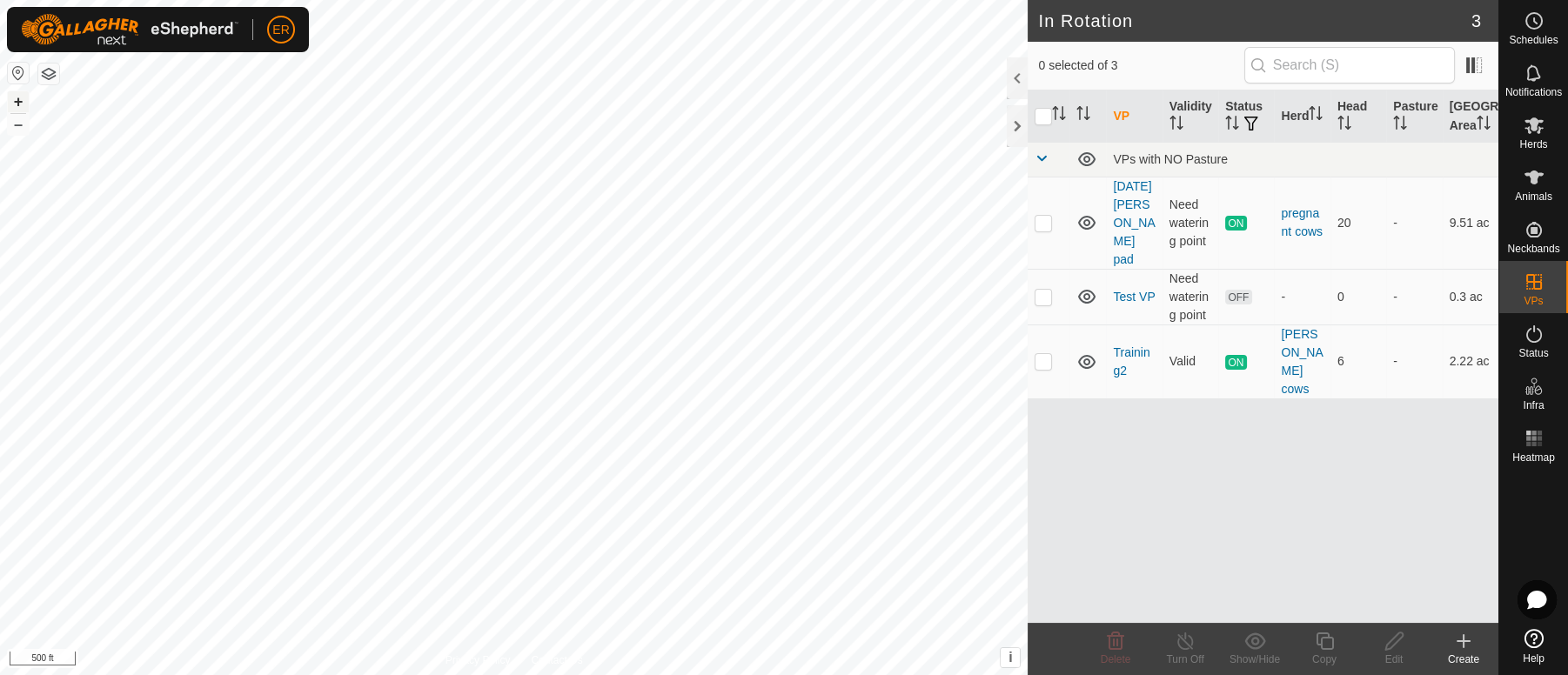
click at [18, 100] on button "+" at bounding box center [18, 102] width 21 height 21
click at [26, 133] on button "–" at bounding box center [18, 124] width 21 height 21
click at [1469, 652] on div "Create" at bounding box center [1463, 659] width 70 height 16
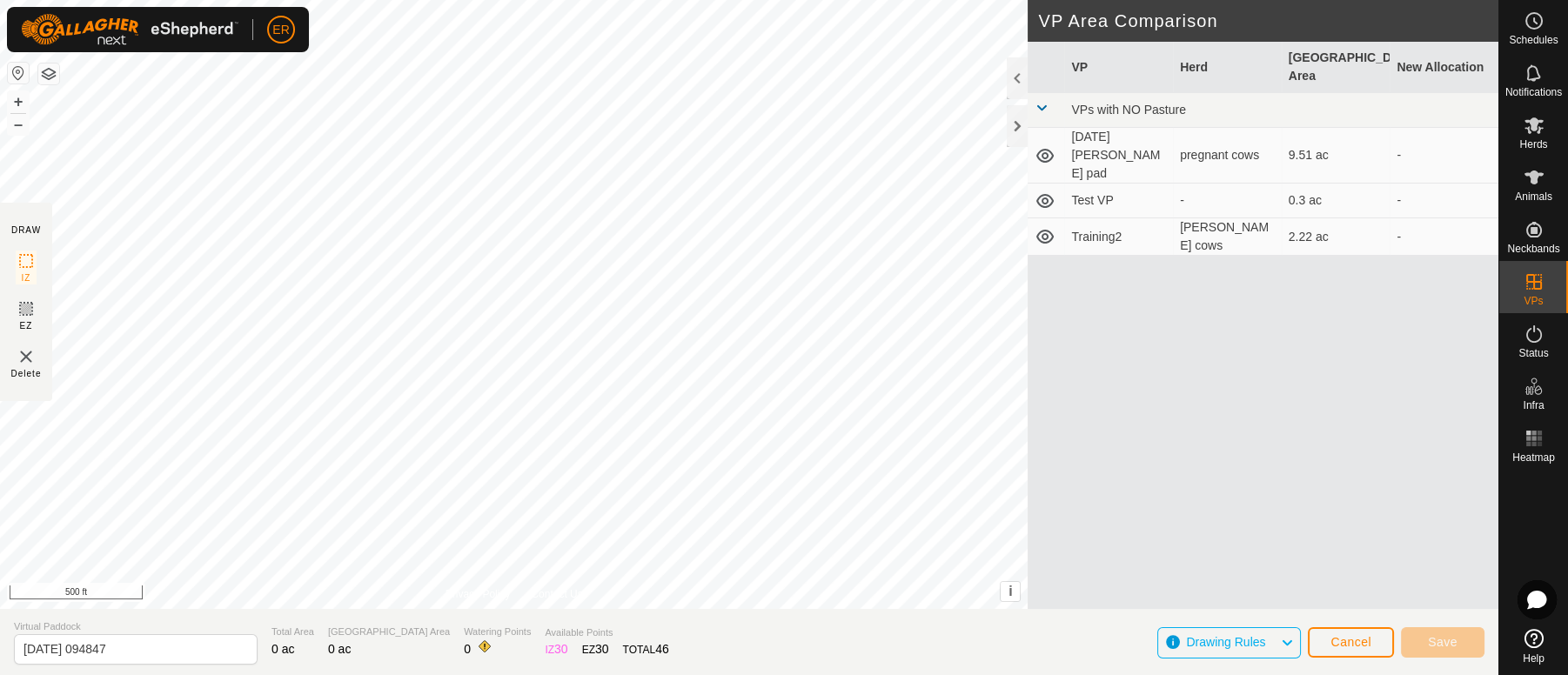
click at [1214, 653] on div "Drawing Rules Cancel Save" at bounding box center [1321, 642] width 328 height 41
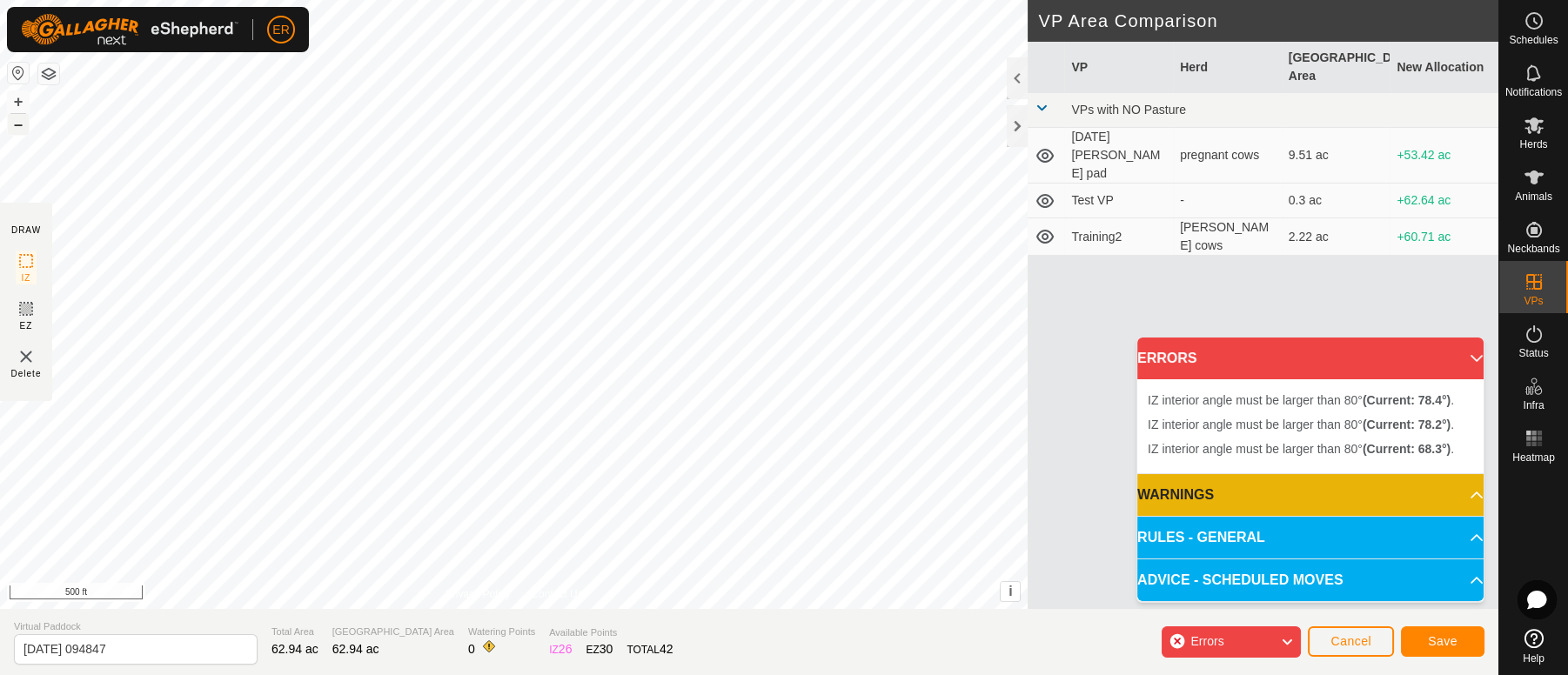
click at [22, 125] on button "–" at bounding box center [18, 124] width 21 height 21
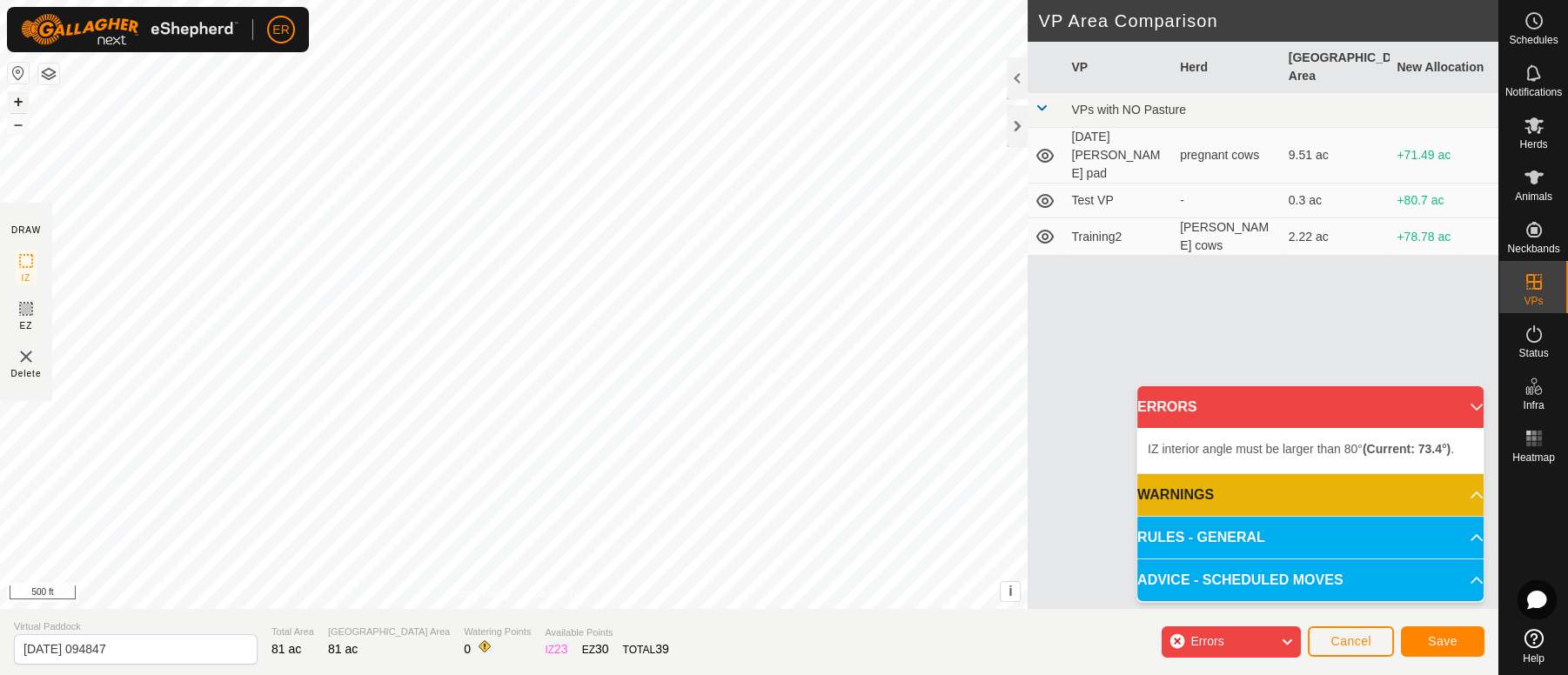
click at [20, 99] on button "+" at bounding box center [18, 102] width 21 height 21
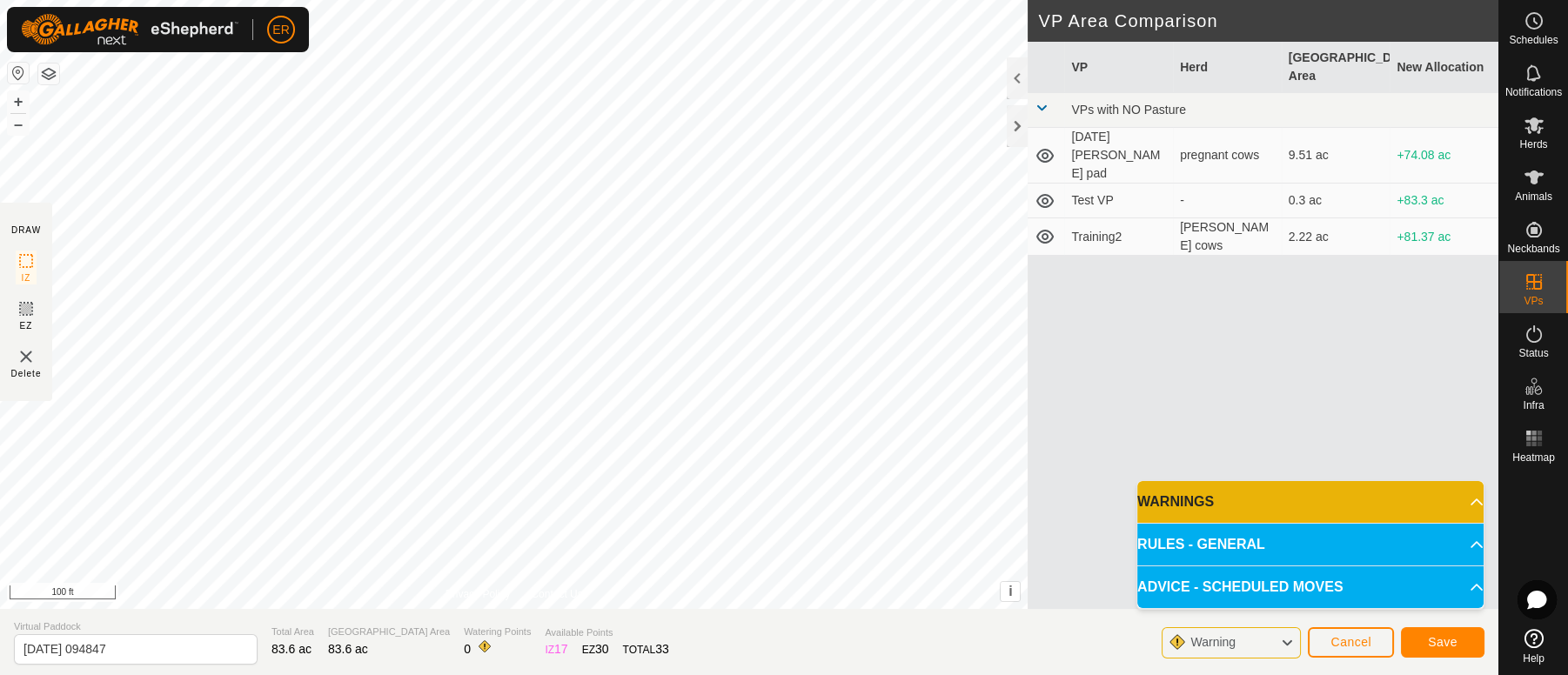
click at [739, 674] on html "ER Schedules Notifications Herds Animals Neckbands VPs Status Infra Heatmap Hel…" at bounding box center [784, 337] width 1568 height 675
